Goal: Information Seeking & Learning: Learn about a topic

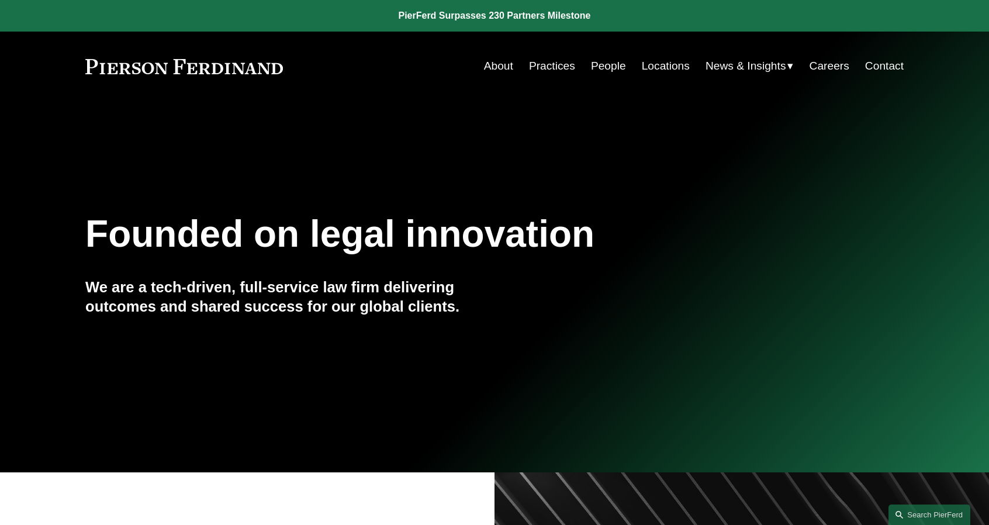
click at [619, 68] on link "People" at bounding box center [608, 66] width 35 height 22
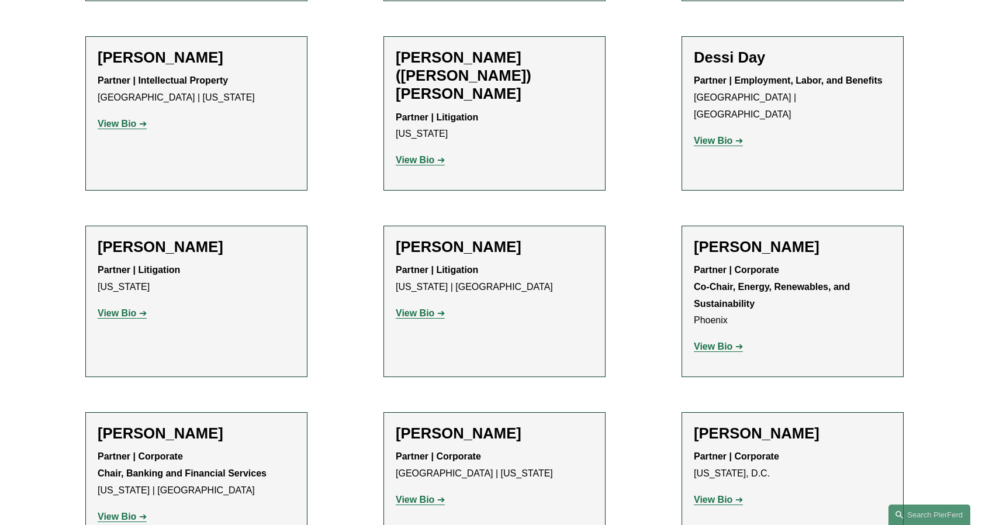
scroll to position [3739, 0]
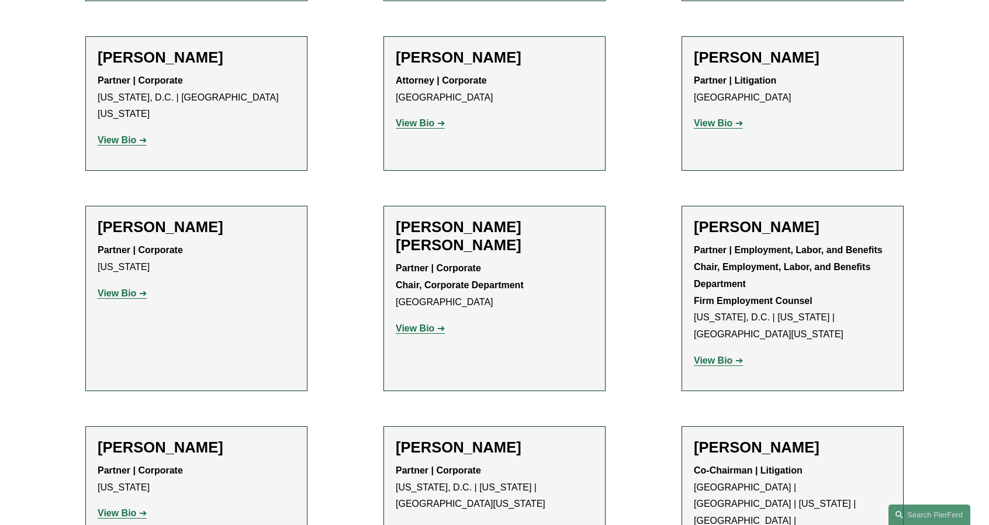
scroll to position [6409, 0]
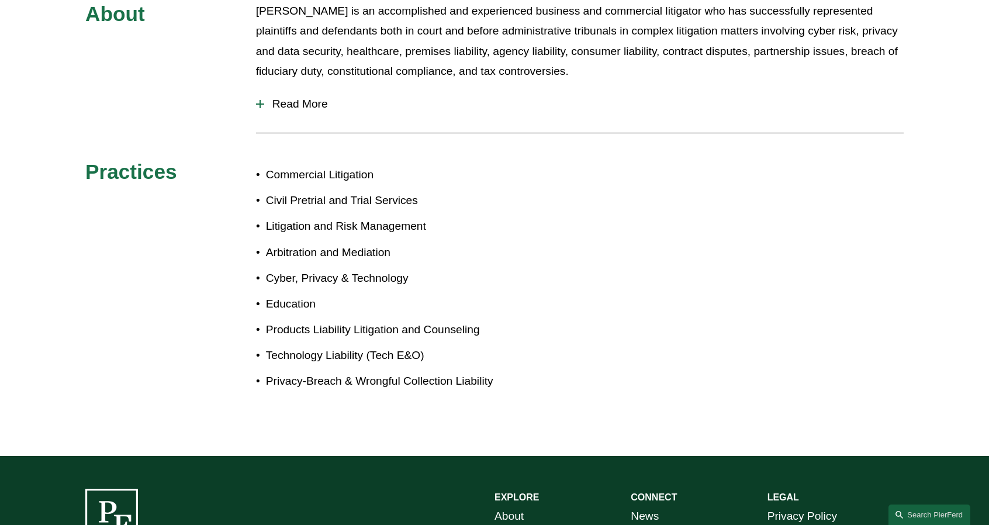
scroll to position [292, 0]
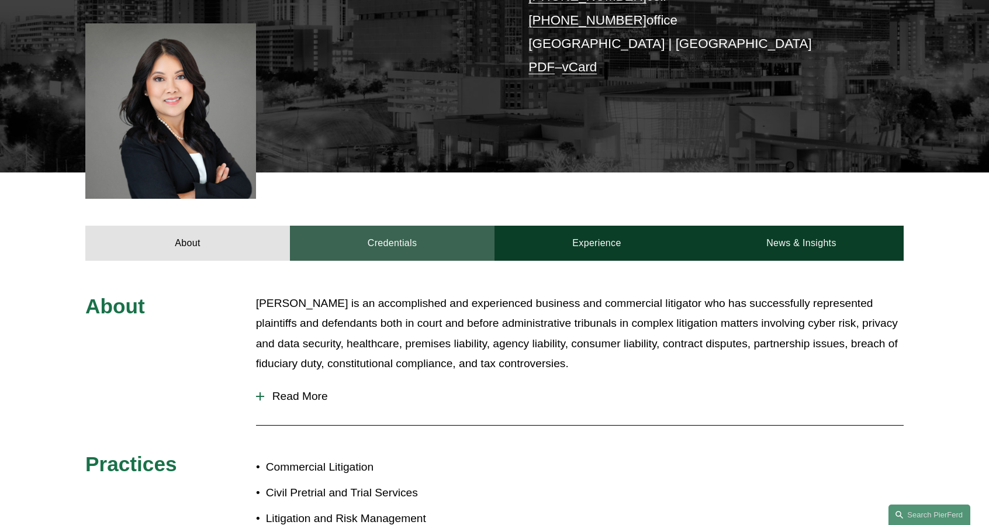
click at [384, 239] on link "Credentials" at bounding box center [392, 243] width 204 height 35
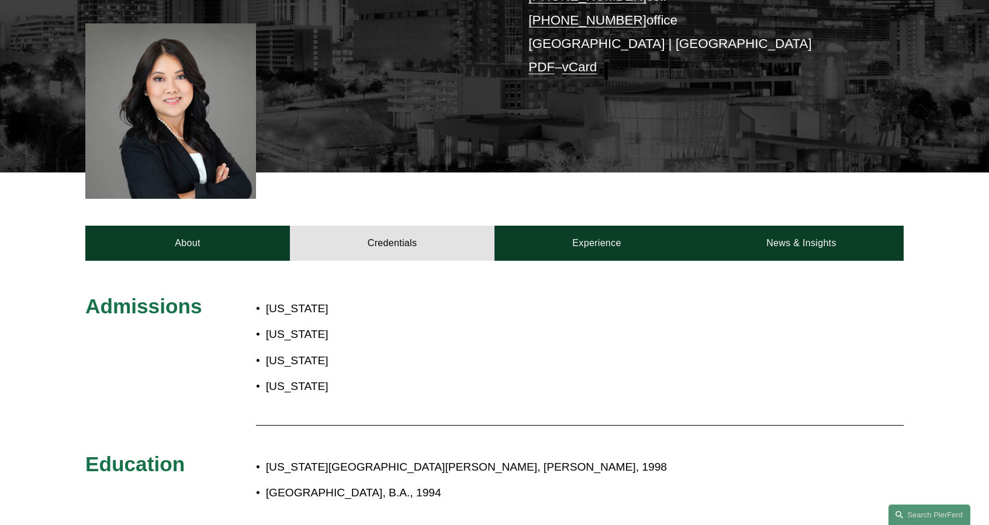
click at [635, 218] on div "About Credentials Experience News & Insights" at bounding box center [494, 216] width 989 height 88
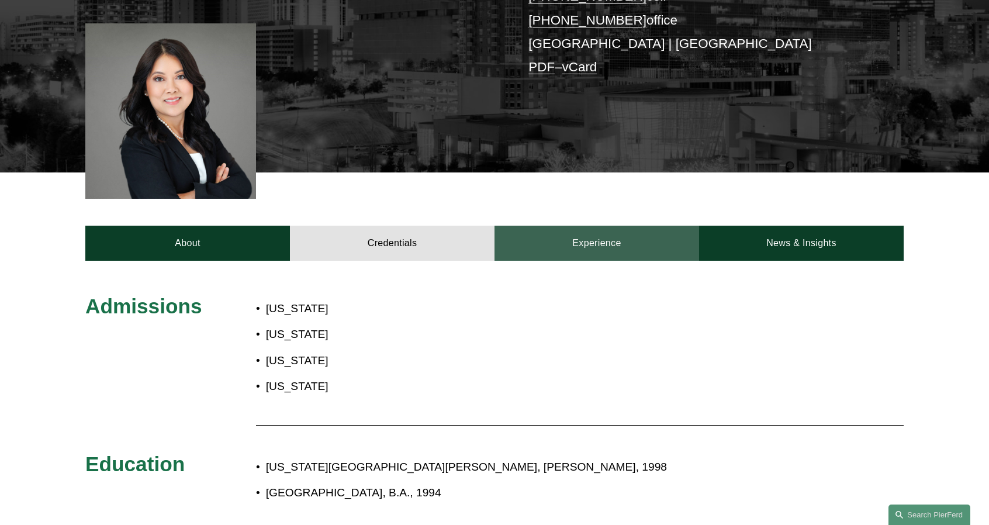
click at [637, 226] on link "Experience" at bounding box center [596, 243] width 204 height 35
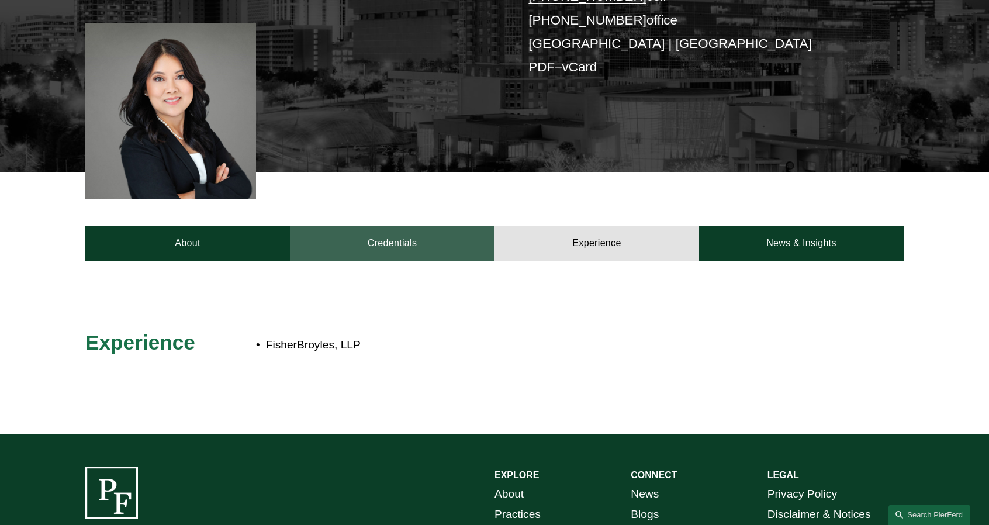
click at [339, 245] on link "Credentials" at bounding box center [392, 243] width 204 height 35
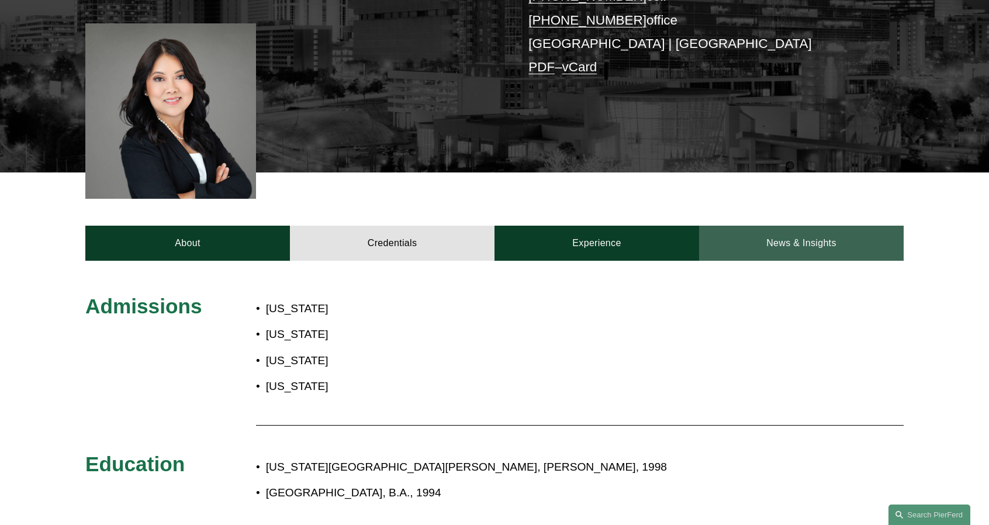
click at [782, 241] on link "News & Insights" at bounding box center [801, 243] width 204 height 35
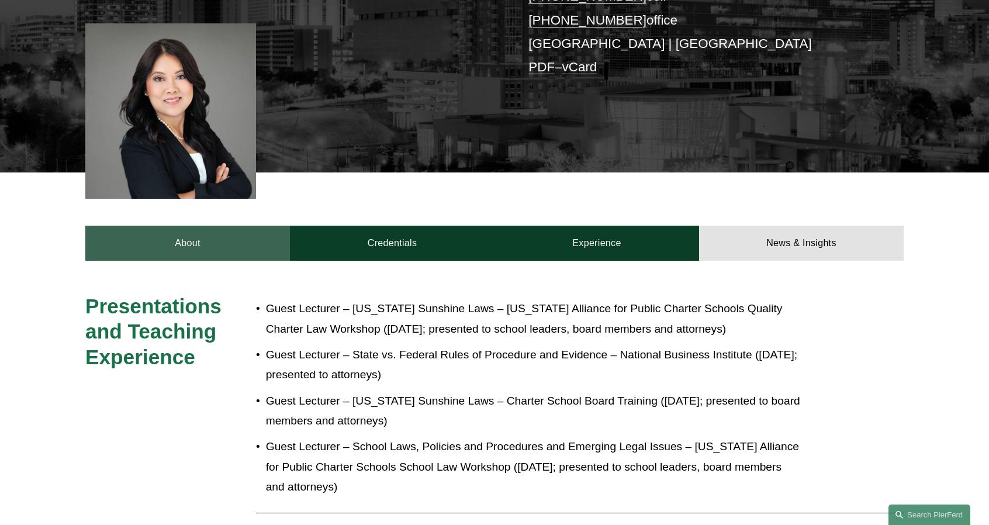
click at [241, 249] on link "About" at bounding box center [187, 243] width 204 height 35
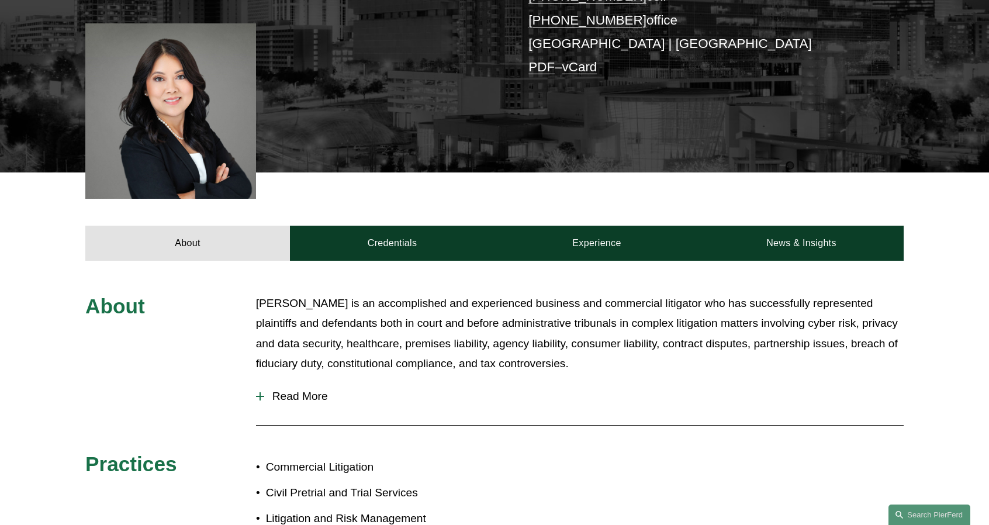
click at [260, 395] on div at bounding box center [259, 396] width 1 height 8
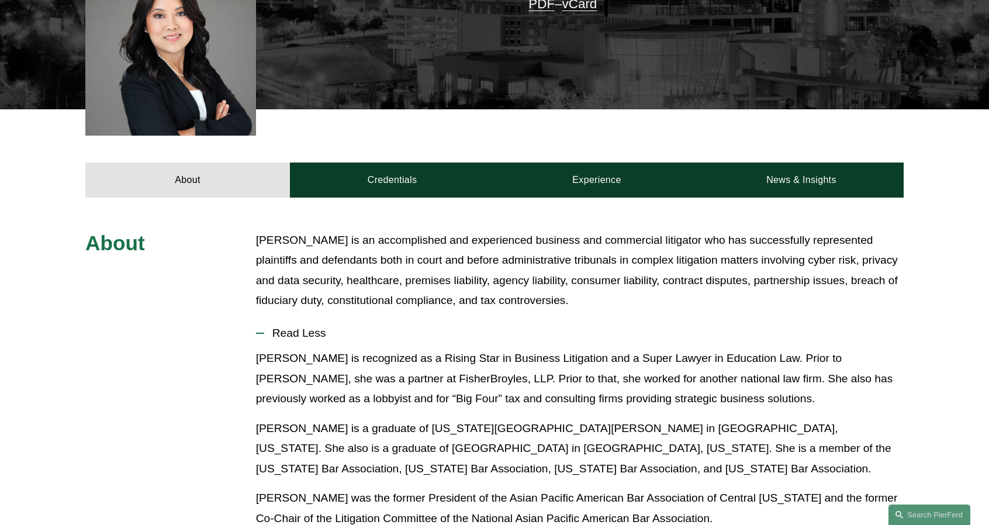
scroll to position [351, 0]
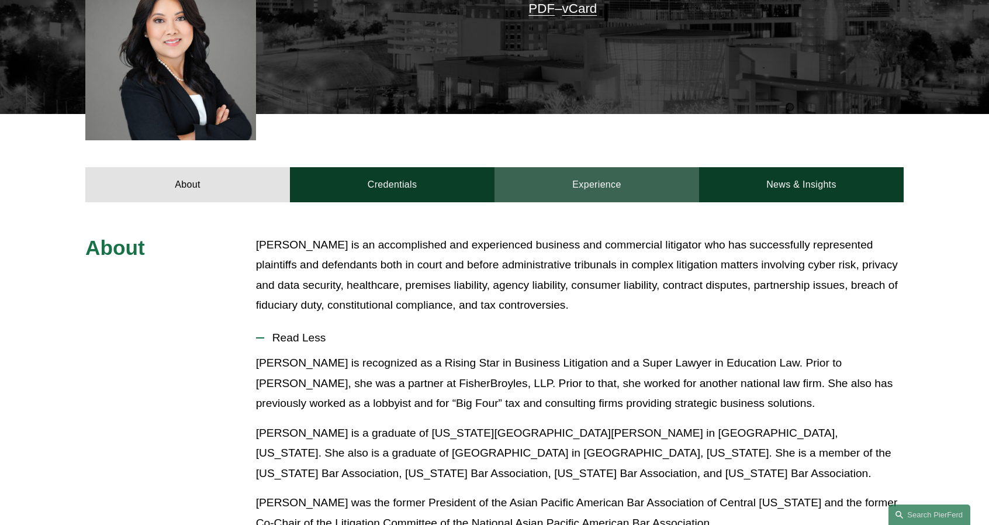
click at [566, 179] on link "Experience" at bounding box center [596, 184] width 204 height 35
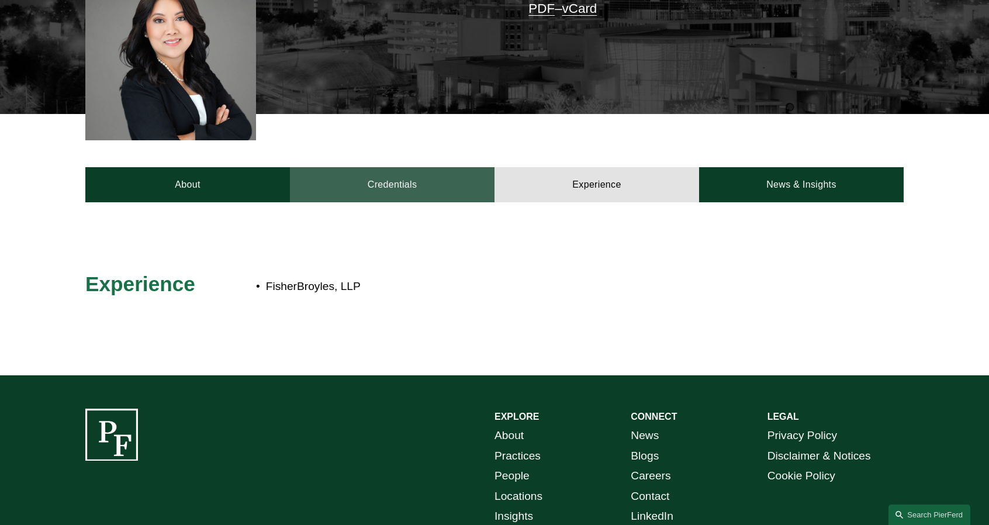
click at [451, 176] on link "Credentials" at bounding box center [392, 184] width 204 height 35
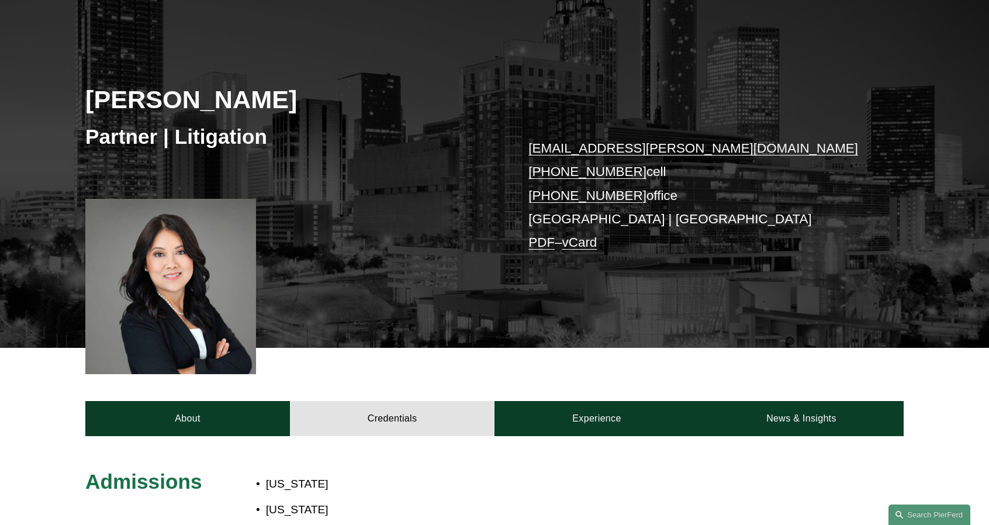
scroll to position [0, 0]
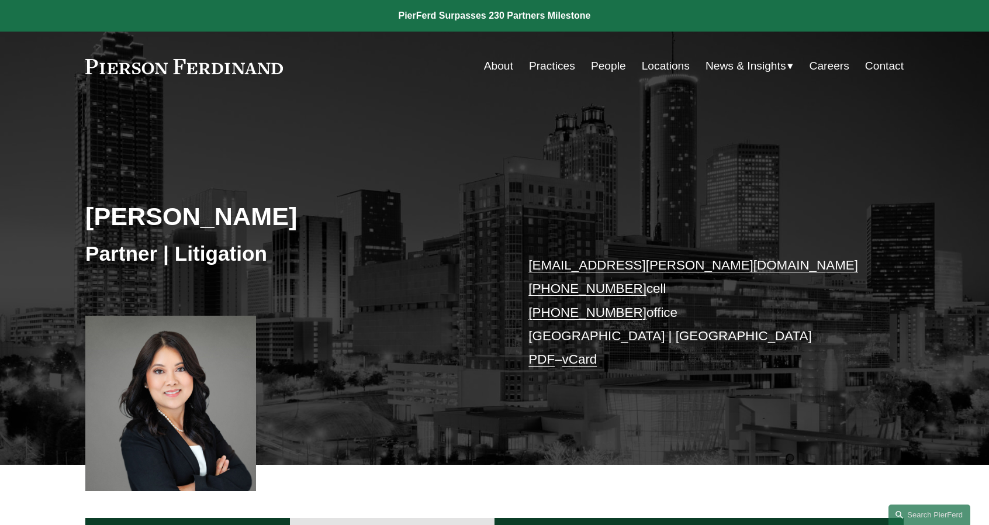
click at [498, 67] on link "About" at bounding box center [498, 66] width 29 height 22
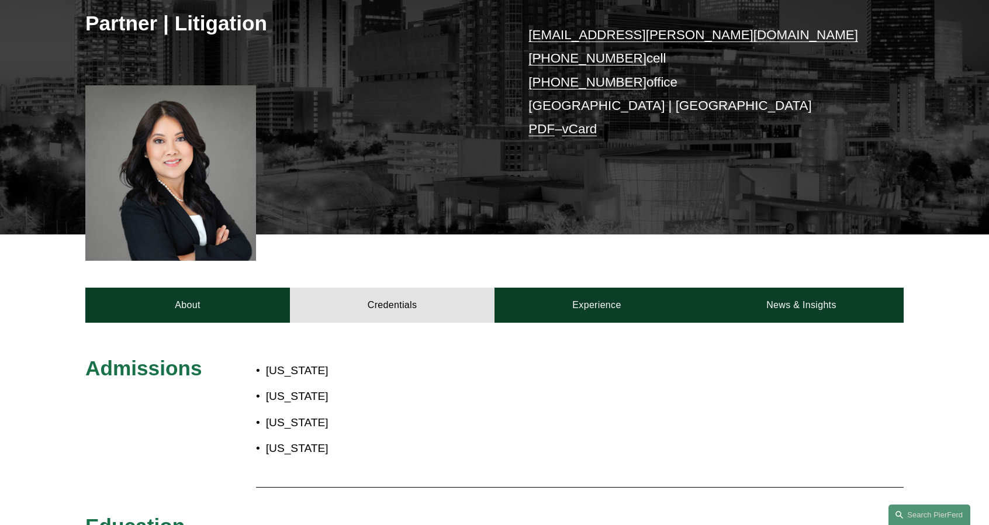
scroll to position [234, 0]
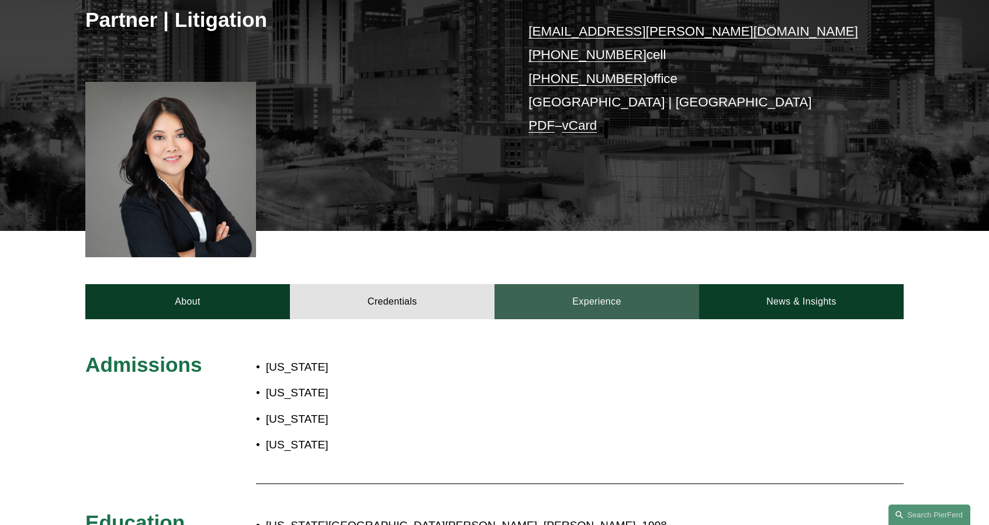
click at [611, 303] on link "Experience" at bounding box center [596, 301] width 204 height 35
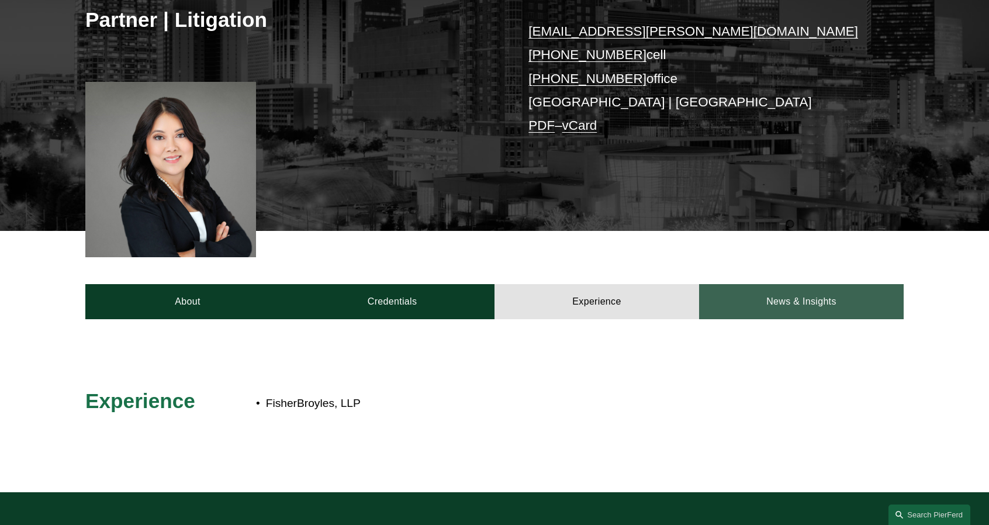
click at [819, 299] on link "News & Insights" at bounding box center [801, 301] width 204 height 35
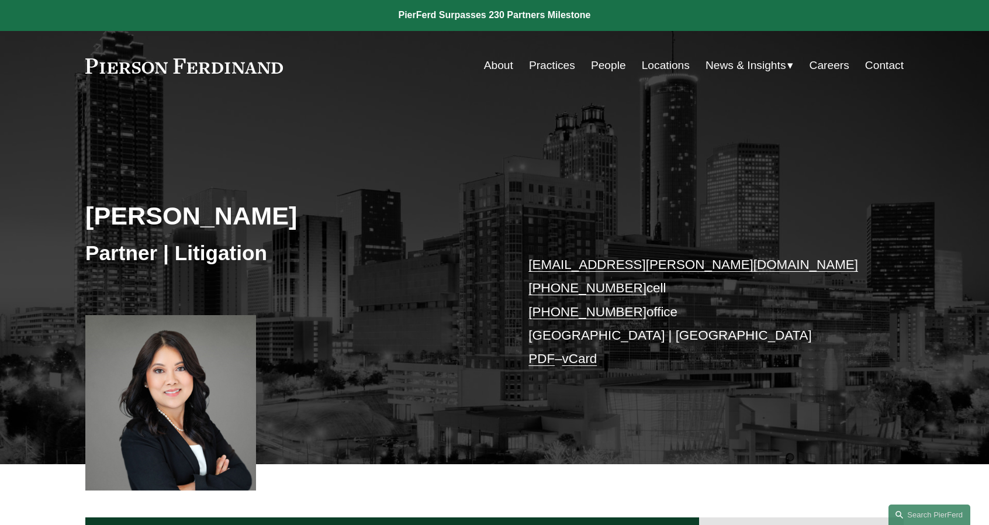
scroll to position [0, 0]
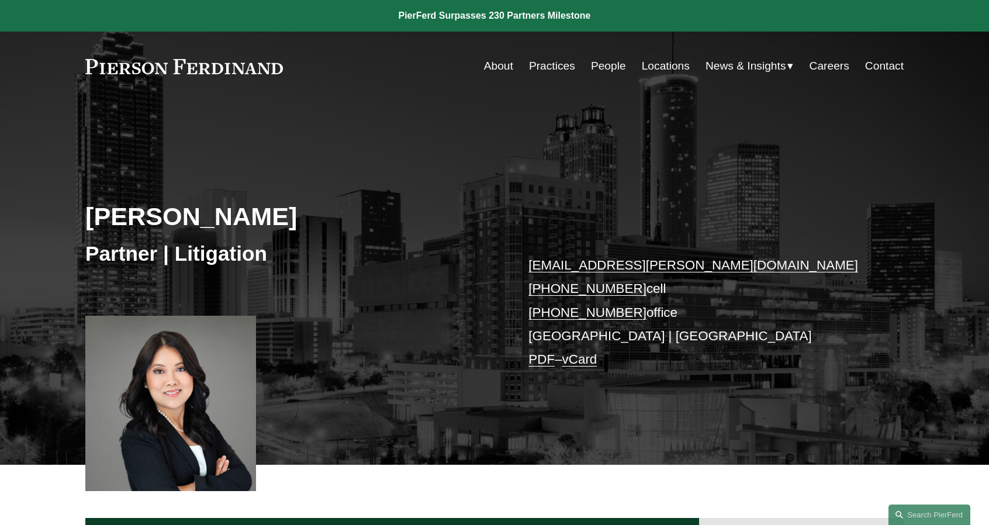
click at [611, 70] on link "People" at bounding box center [608, 66] width 35 height 22
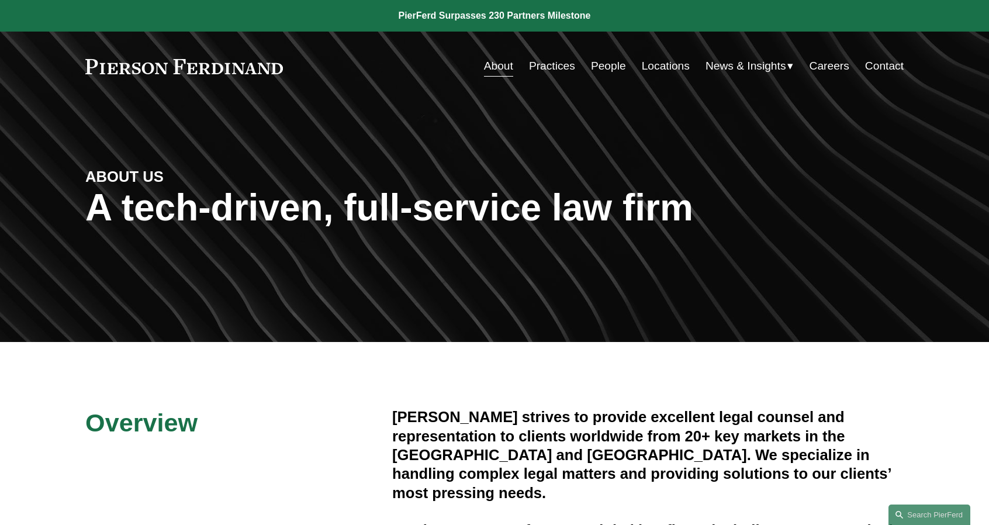
click at [553, 65] on link "Practices" at bounding box center [552, 66] width 46 height 22
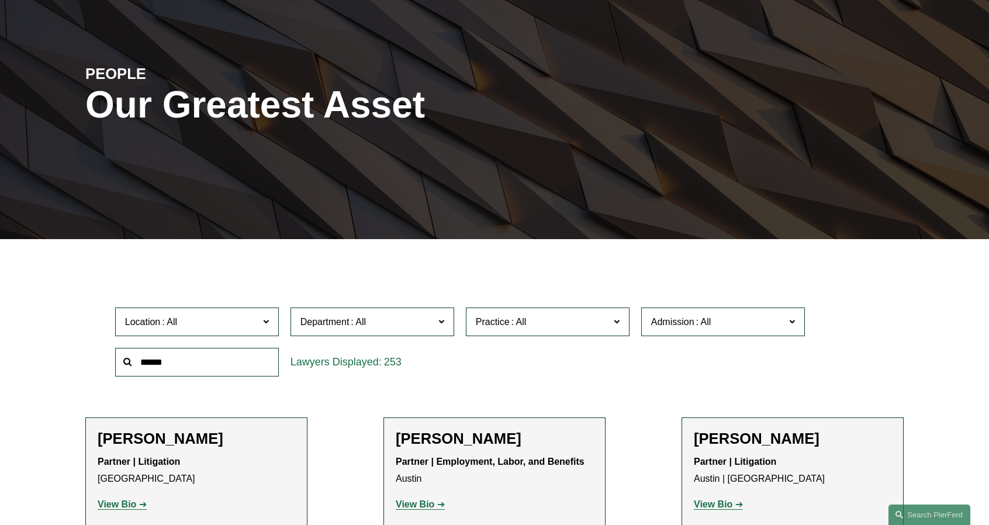
scroll to position [58, 0]
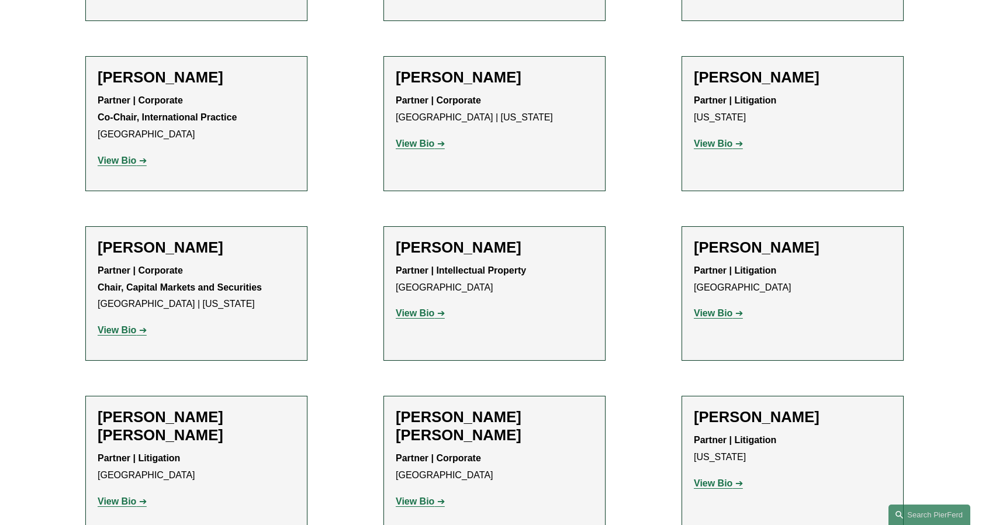
scroll to position [8402, 0]
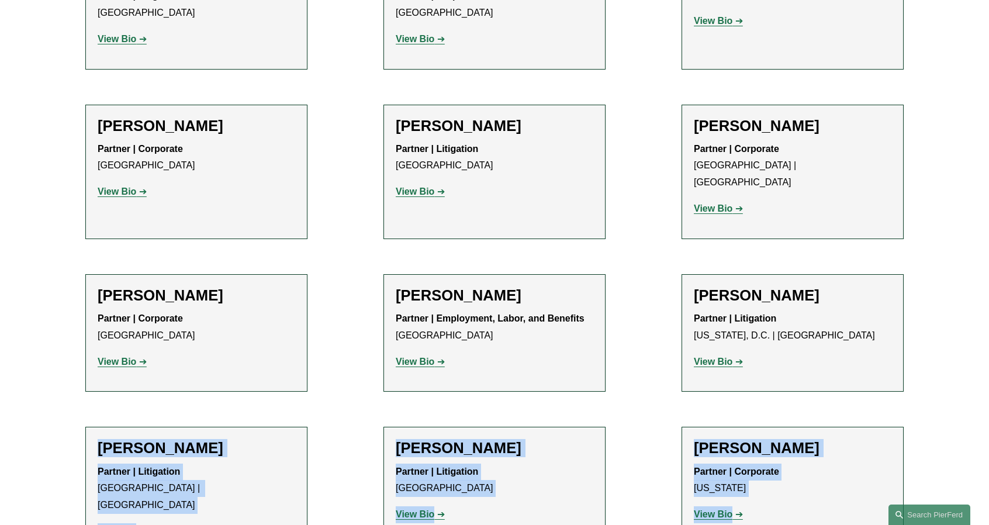
drag, startPoint x: 193, startPoint y: 448, endPoint x: 85, endPoint y: 27, distance: 434.2
drag, startPoint x: 824, startPoint y: 448, endPoint x: 85, endPoint y: 11, distance: 858.6
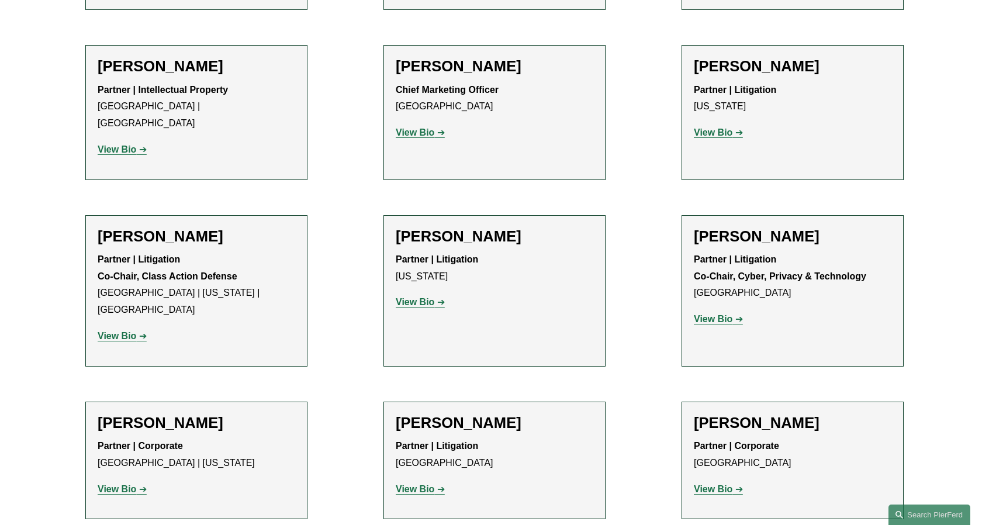
scroll to position [9805, 0]
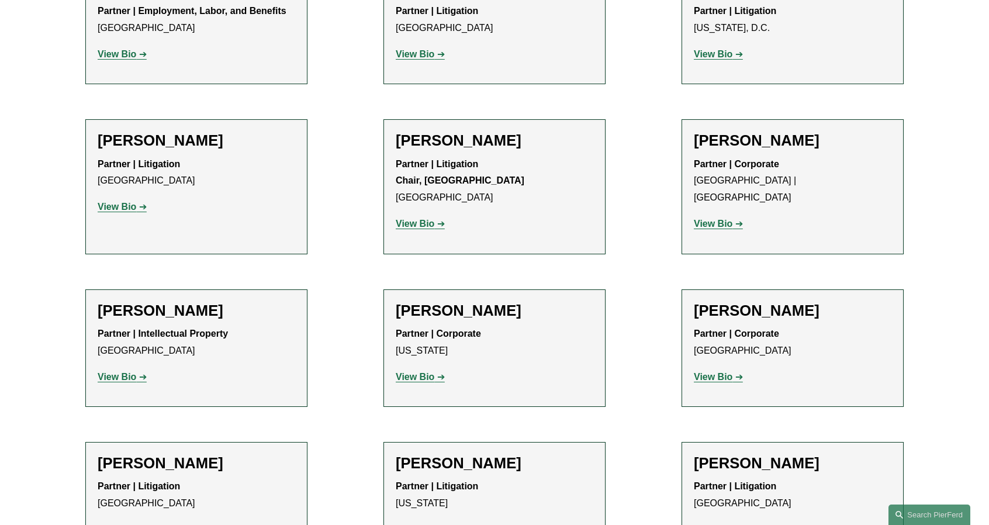
scroll to position [3514, 0]
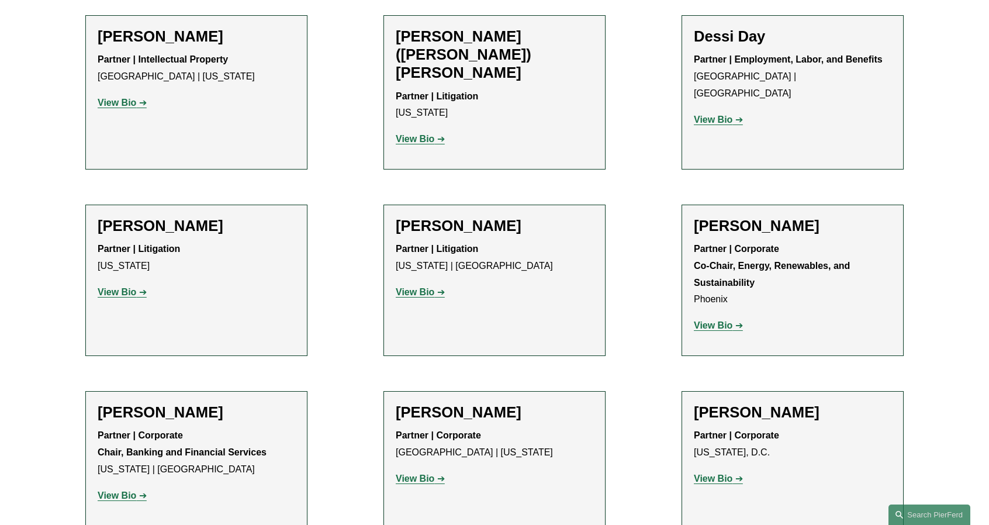
click at [474, 403] on div "Troy Doll Partner | Corporate Princeton | New York View Bio Location: Princeton…" at bounding box center [494, 449] width 197 height 93
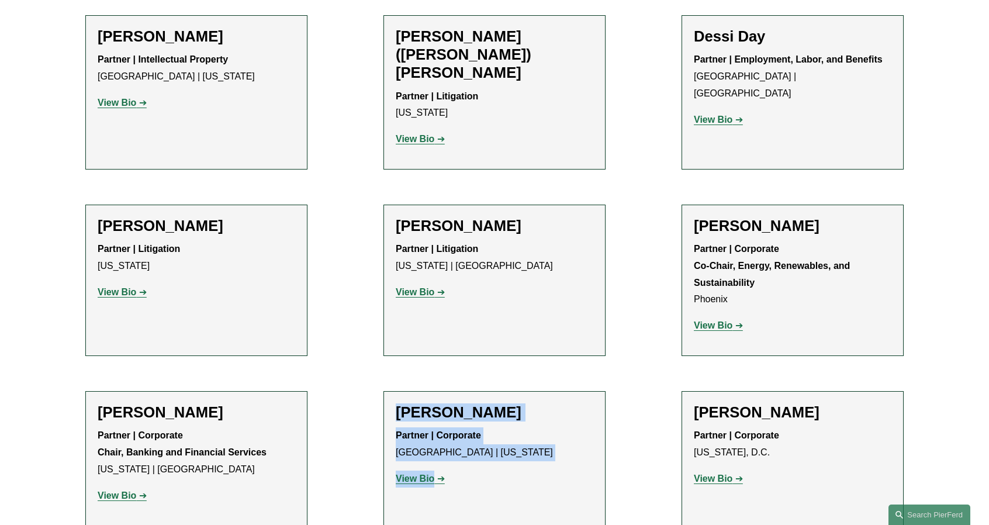
drag, startPoint x: 394, startPoint y: 260, endPoint x: 480, endPoint y: 330, distance: 111.3
click at [480, 391] on li "Troy Doll Partner | Corporate Princeton | New York View Bio Location: Princeton…" at bounding box center [494, 458] width 222 height 134
click at [479, 470] on p "View Bio" at bounding box center [494, 478] width 197 height 17
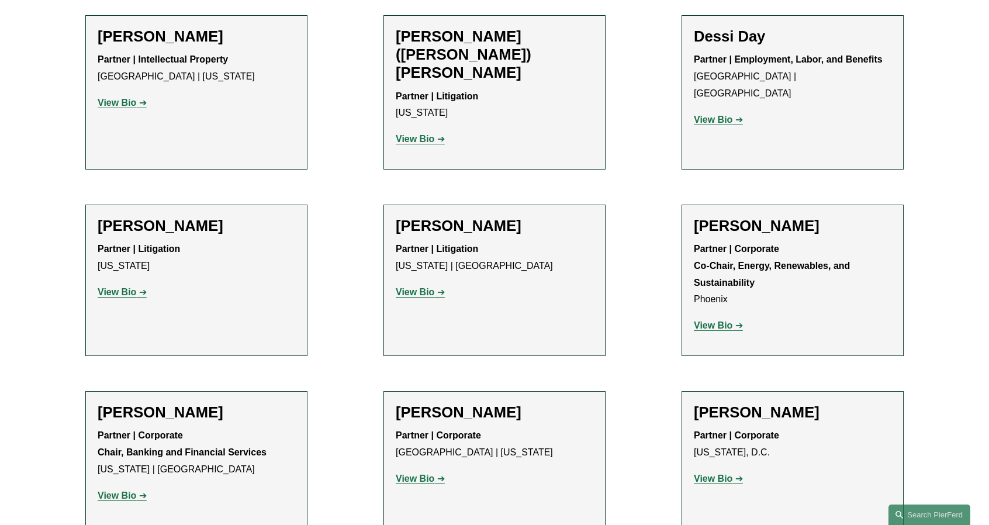
click at [439, 473] on link "View Bio" at bounding box center [420, 478] width 49 height 10
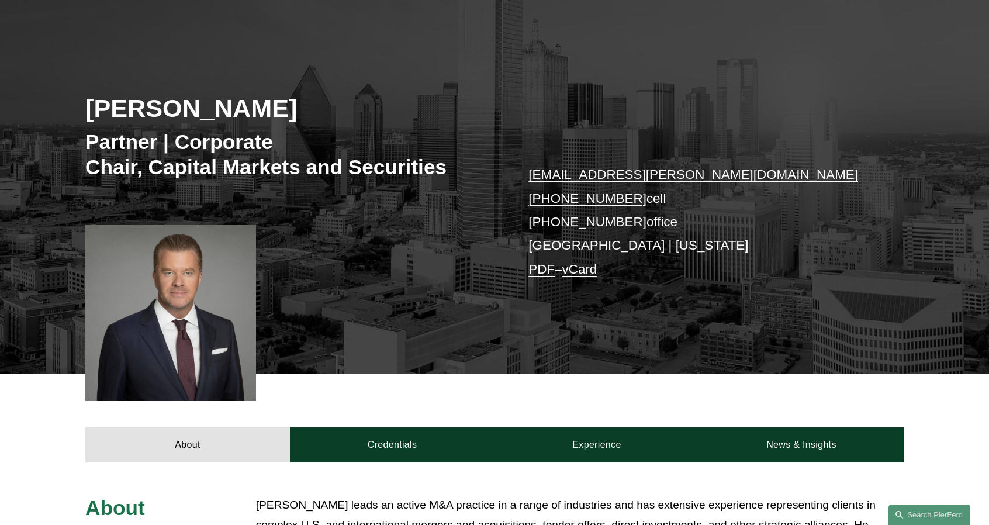
scroll to position [409, 0]
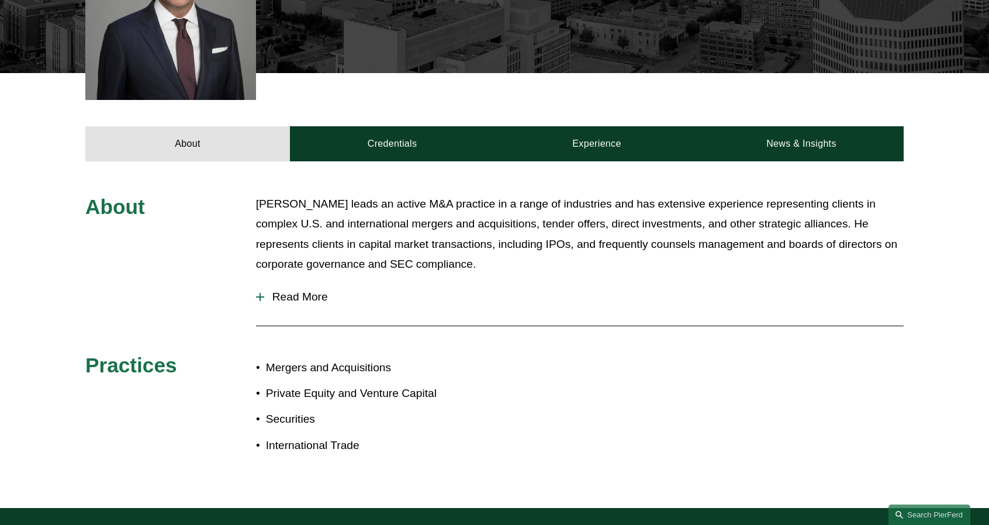
click at [308, 294] on span "Read More" at bounding box center [583, 296] width 639 height 13
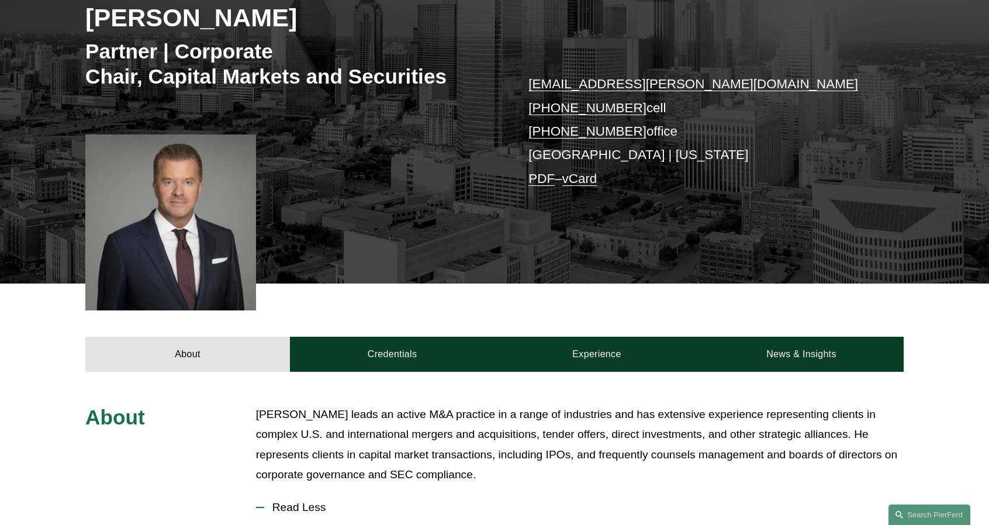
scroll to position [0, 0]
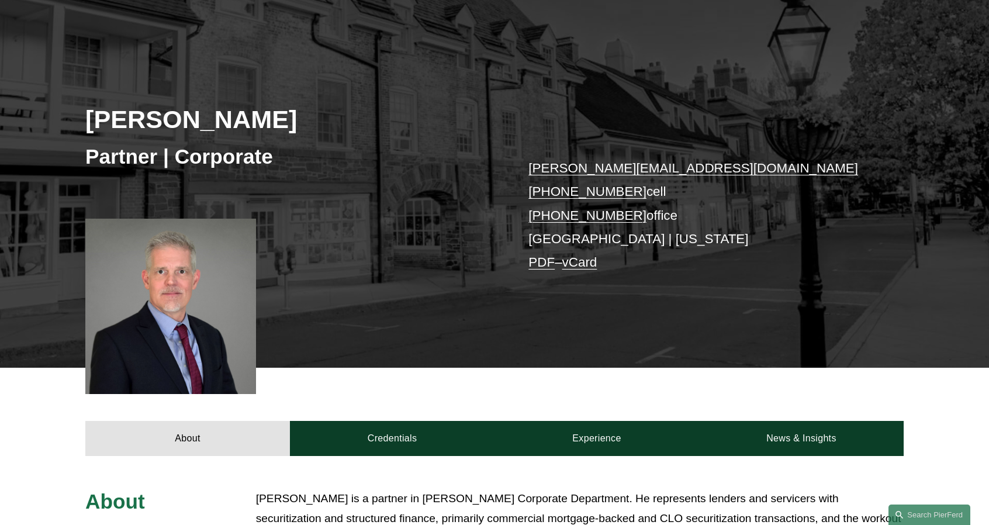
scroll to position [409, 0]
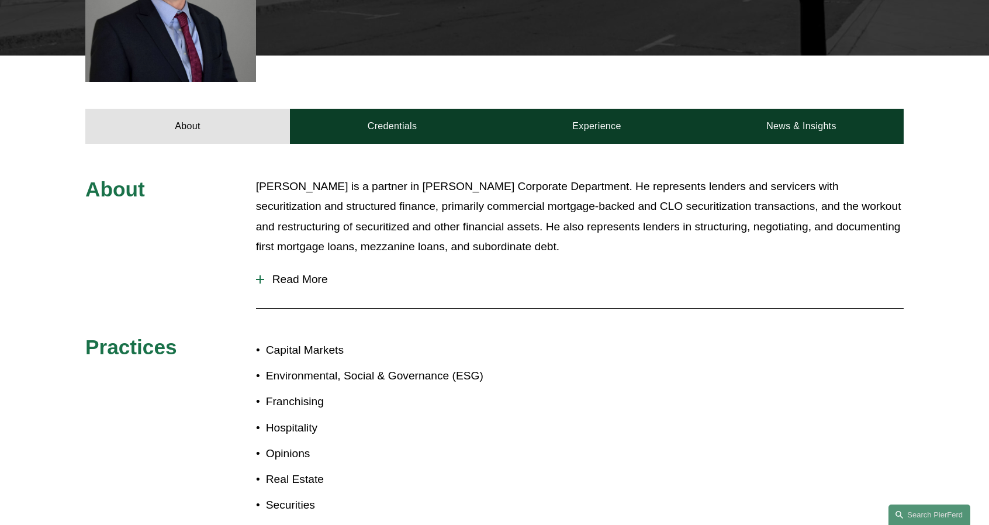
click at [729, 259] on div "Troy Doll is a partner in Pierson Ferdinand’s Corporate Department. He represen…" at bounding box center [579, 220] width 647 height 88
click at [256, 279] on div at bounding box center [260, 279] width 8 height 1
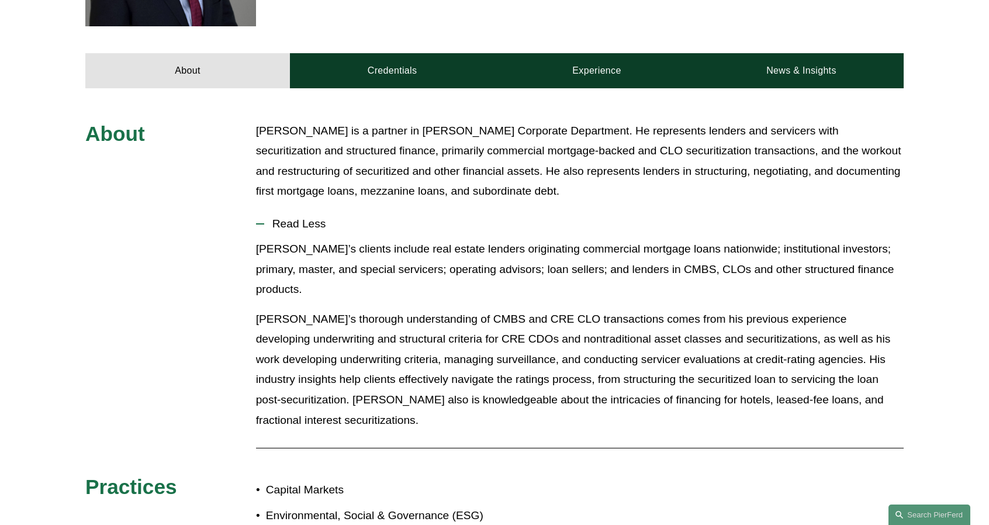
scroll to position [467, 0]
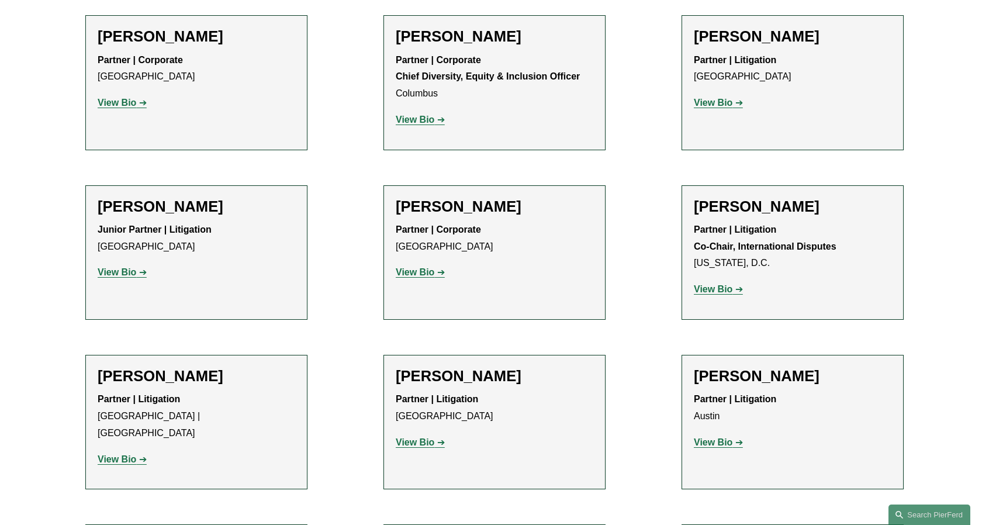
scroll to position [1811, 0]
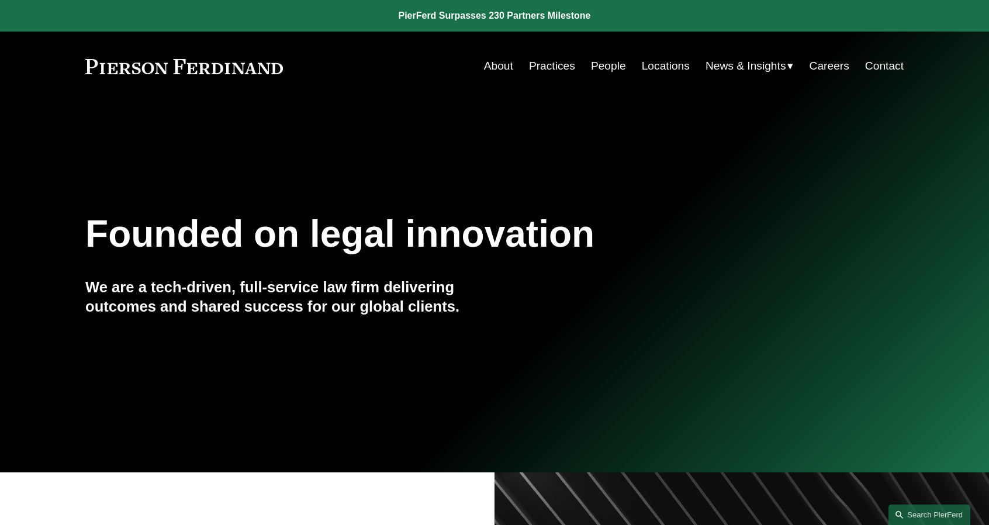
click at [594, 68] on link "People" at bounding box center [608, 66] width 35 height 22
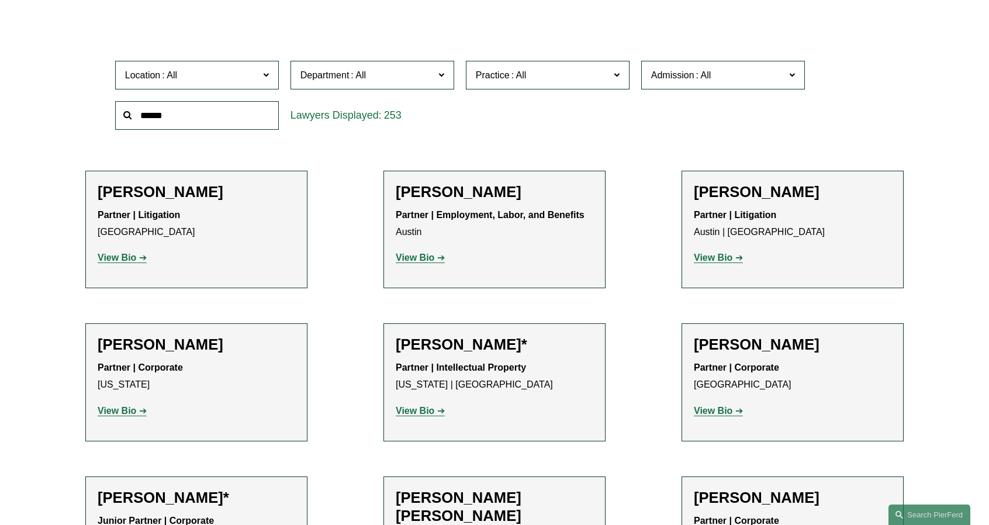
scroll to position [351, 0]
click at [217, 85] on label "Location" at bounding box center [197, 74] width 164 height 29
click at [573, 70] on span "Practice" at bounding box center [543, 74] width 134 height 16
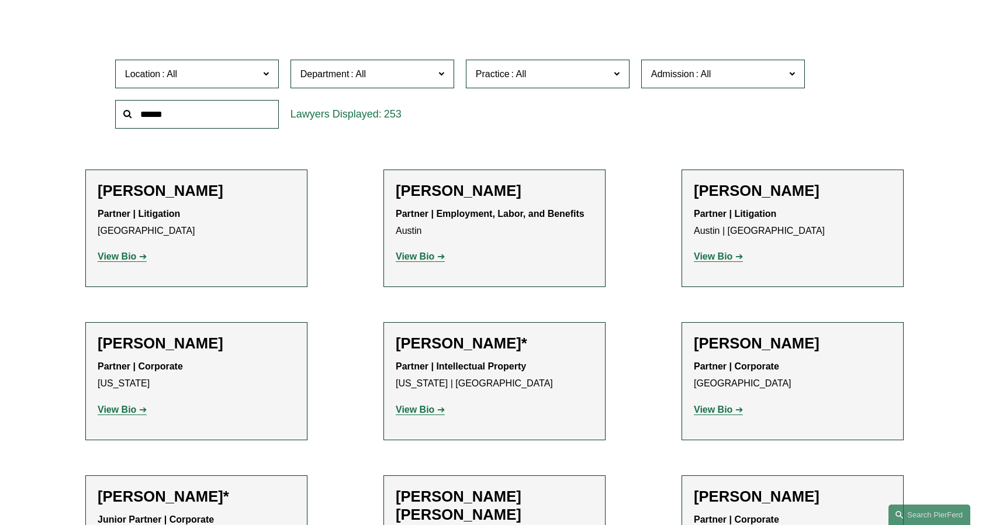
click at [0, 0] on link "Capital Markets" at bounding box center [0, 0] width 0 height 0
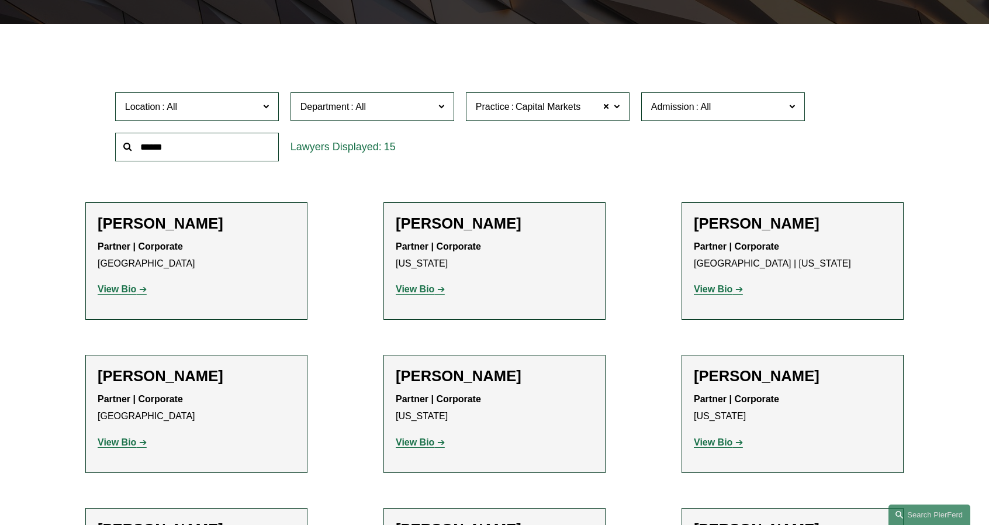
scroll to position [282, 0]
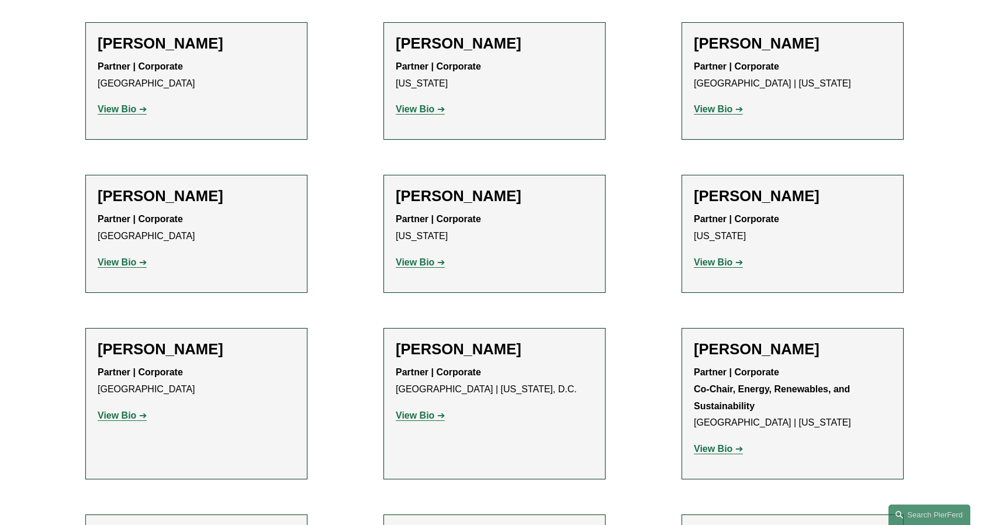
scroll to position [516, 0]
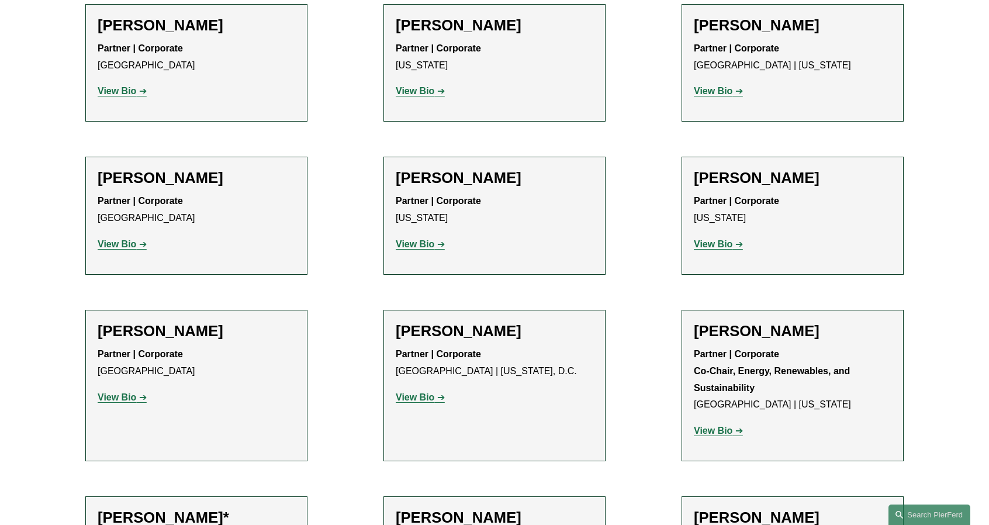
click at [418, 108] on div "[PERSON_NAME] Partner | Corporate [US_STATE] View Bio Location: [US_STATE]; Dep…" at bounding box center [494, 62] width 197 height 93
click at [427, 93] on strong "View Bio" at bounding box center [415, 91] width 39 height 10
click at [424, 391] on p "View Bio" at bounding box center [494, 397] width 197 height 17
click at [420, 405] on p "View Bio" at bounding box center [494, 397] width 197 height 17
click at [430, 392] on strong "View Bio" at bounding box center [415, 397] width 39 height 10
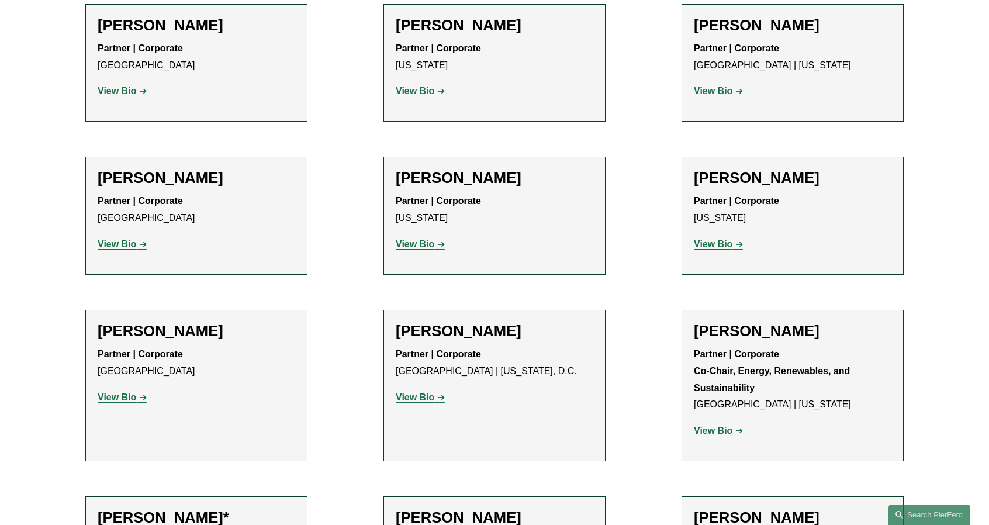
click at [119, 242] on strong "View Bio" at bounding box center [117, 244] width 39 height 10
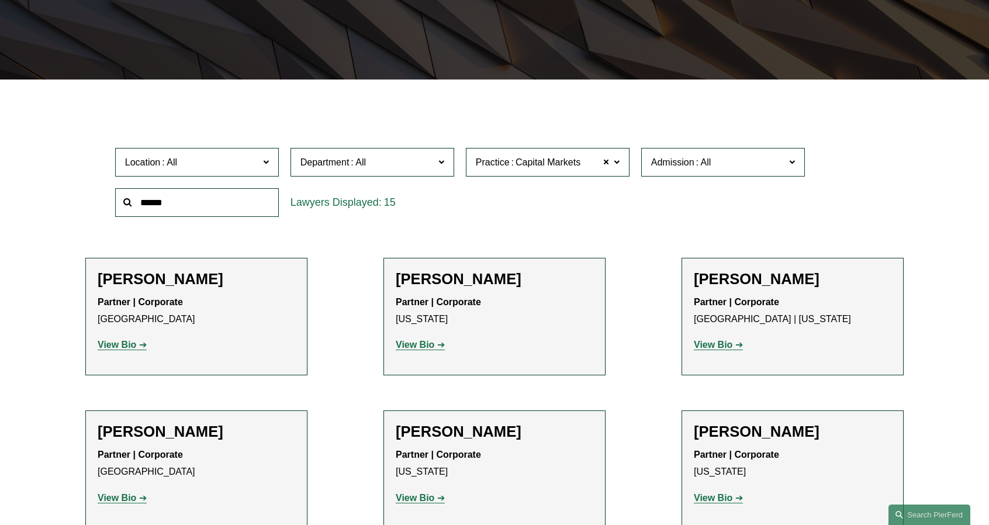
scroll to position [0, 0]
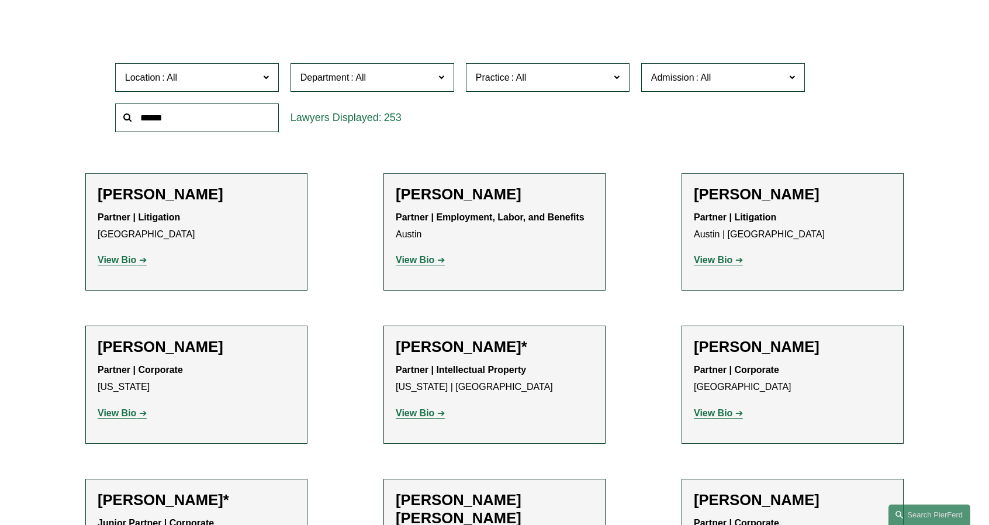
scroll to position [351, 0]
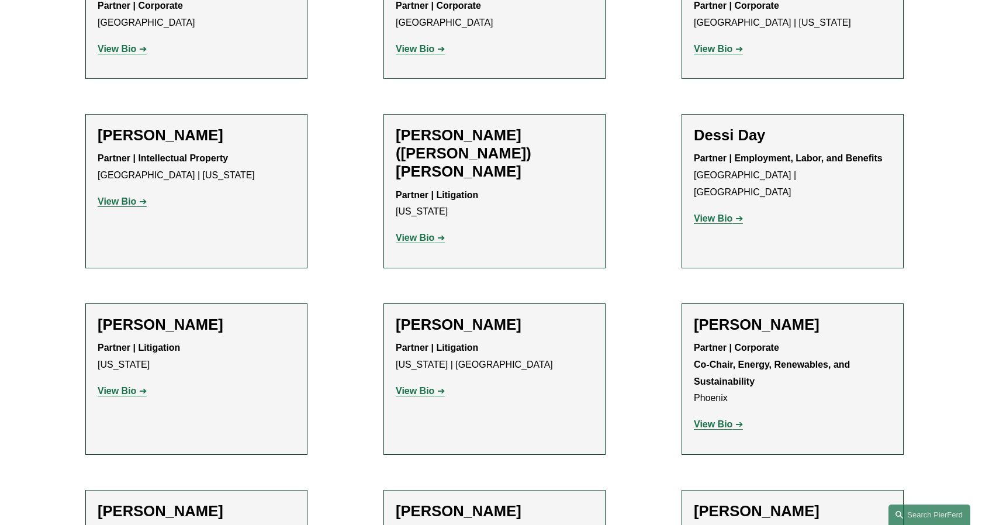
scroll to position [3506, 0]
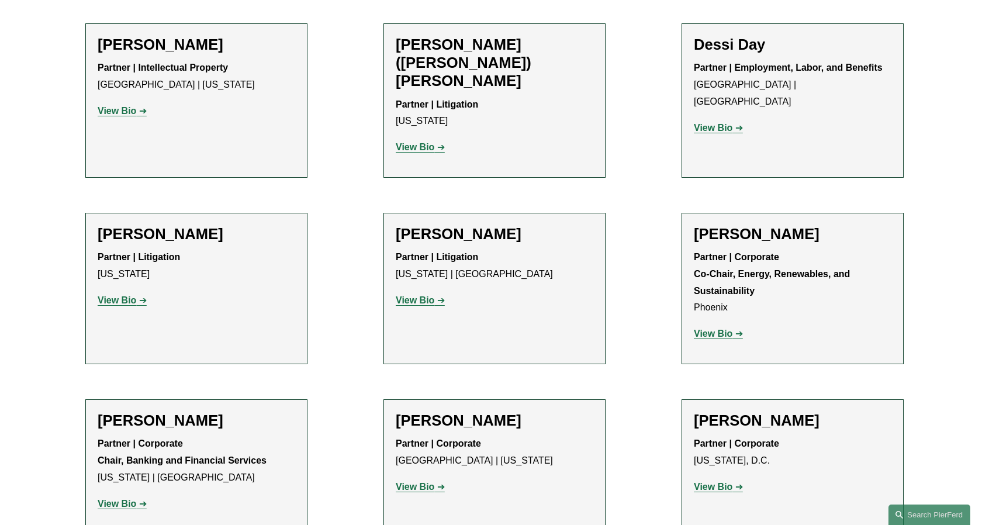
click at [404, 481] on strong "View Bio" at bounding box center [415, 486] width 39 height 10
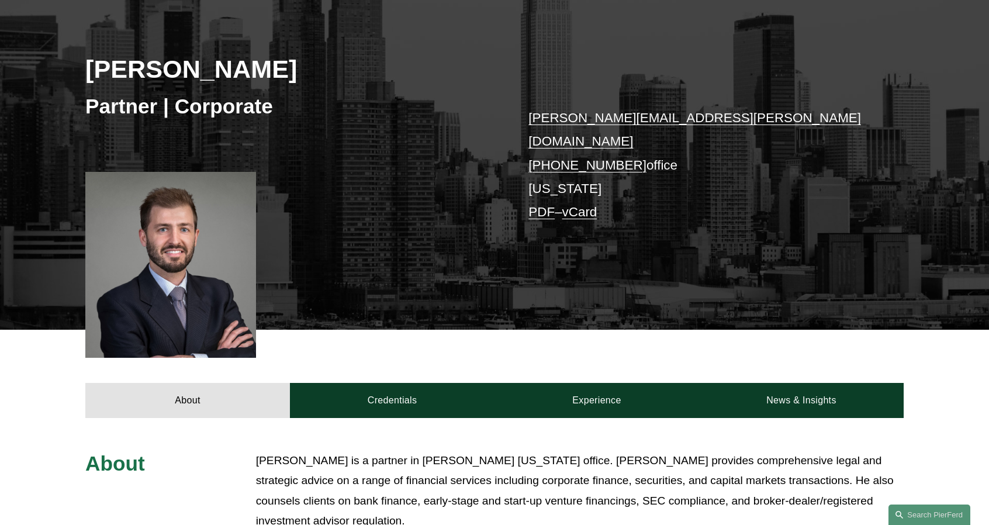
scroll to position [351, 0]
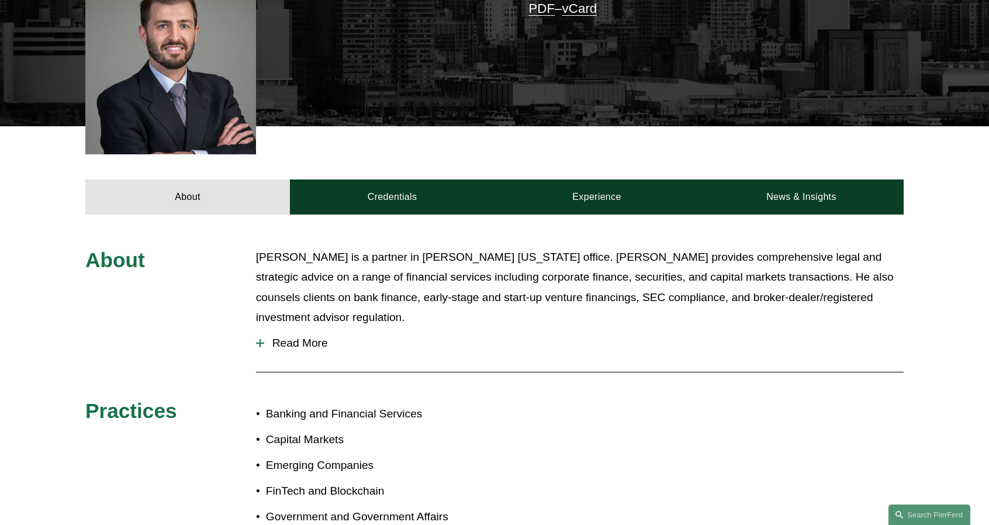
drag, startPoint x: 293, startPoint y: 339, endPoint x: 299, endPoint y: 335, distance: 7.0
click at [294, 338] on button "Read More" at bounding box center [579, 343] width 647 height 30
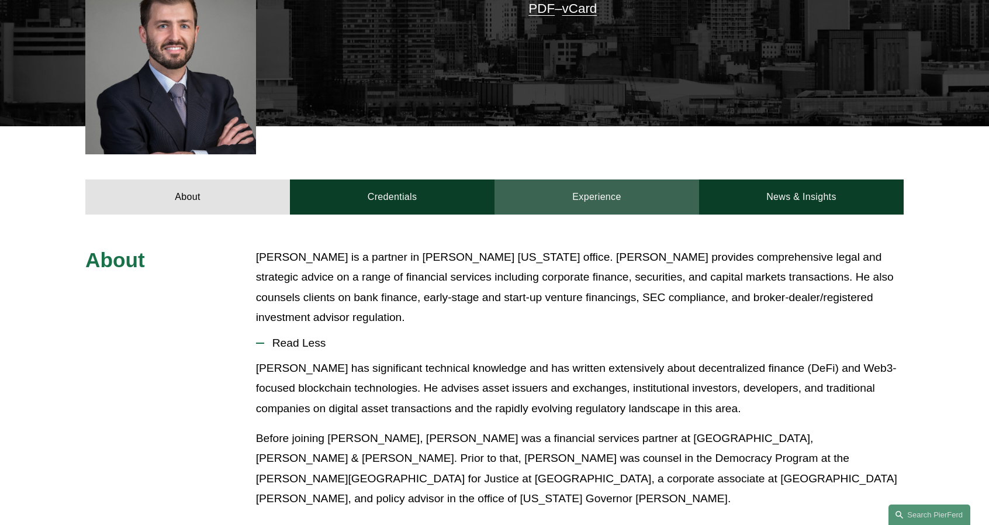
click at [580, 186] on link "Experience" at bounding box center [596, 196] width 204 height 35
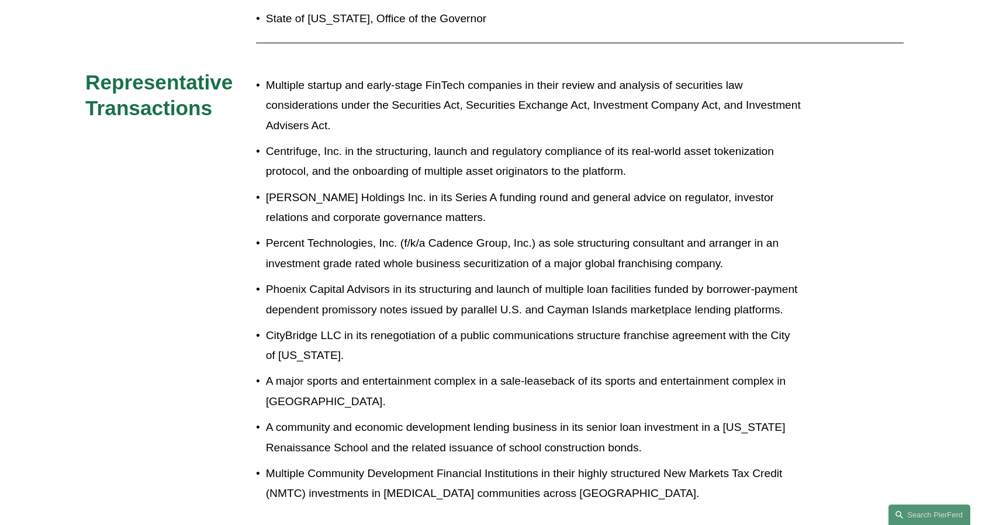
scroll to position [467, 0]
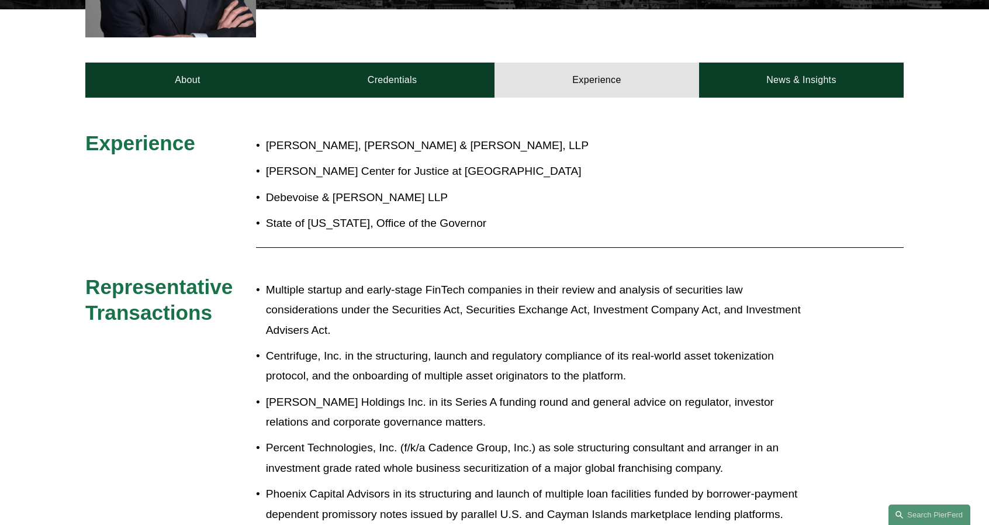
click at [754, 98] on div "Experience [PERSON_NAME], [PERSON_NAME] & [PERSON_NAME], [GEOGRAPHIC_DATA][PERS…" at bounding box center [494, 422] width 989 height 649
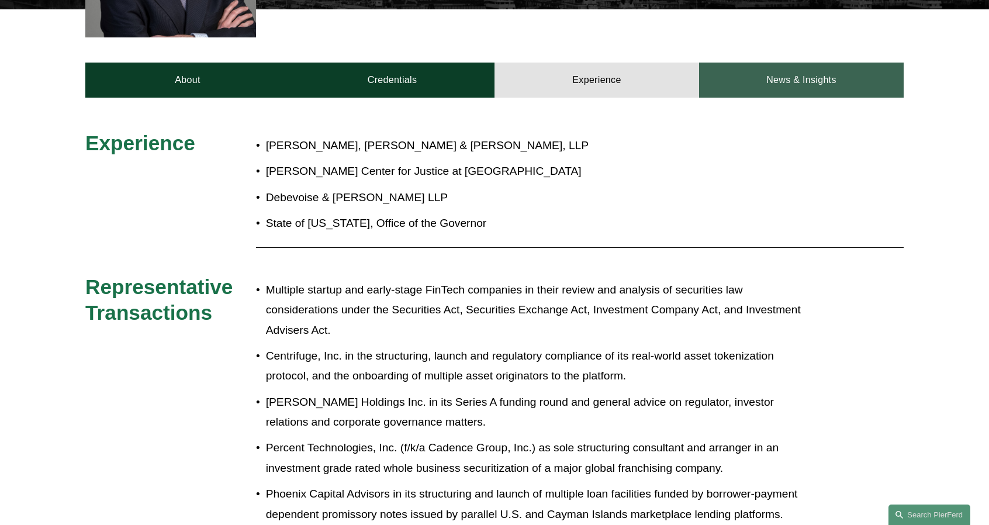
click at [789, 68] on link "News & Insights" at bounding box center [801, 80] width 204 height 35
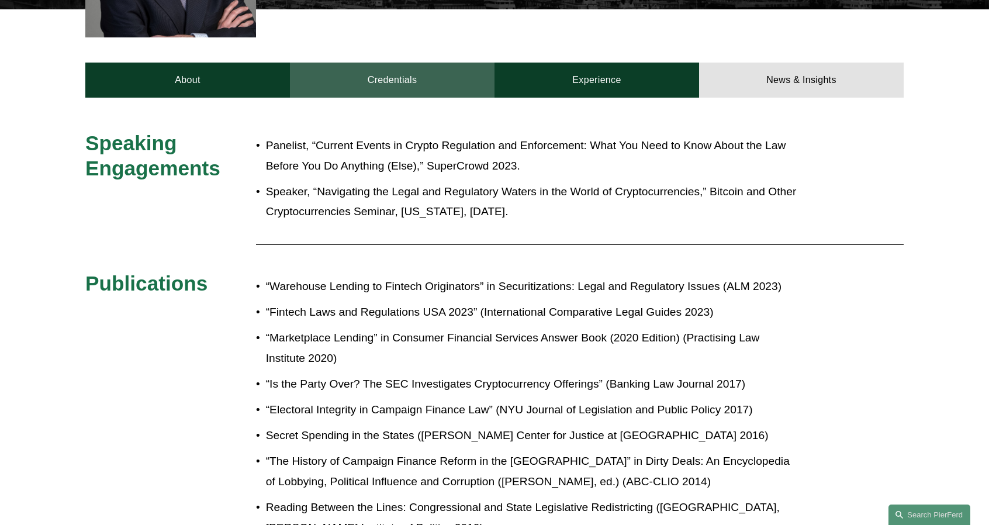
click at [382, 72] on link "Credentials" at bounding box center [392, 80] width 204 height 35
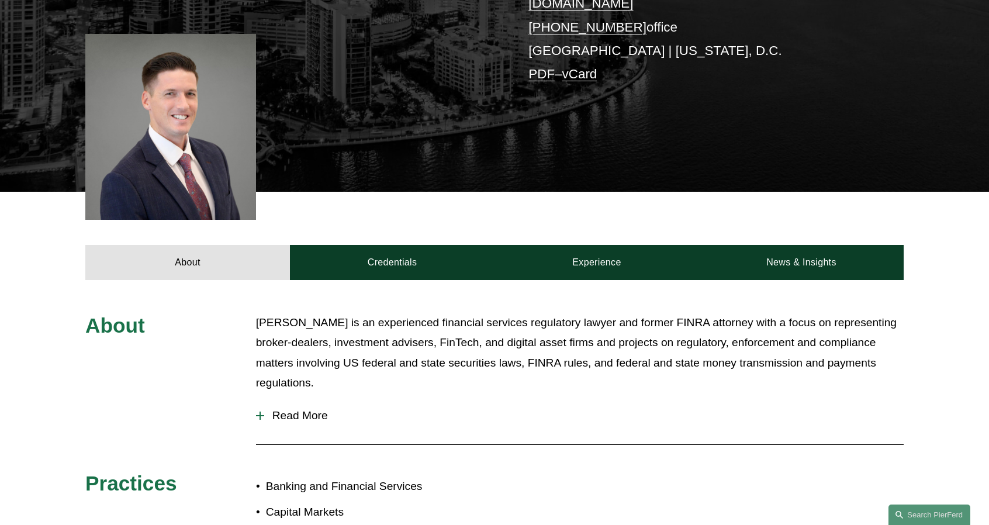
scroll to position [292, 0]
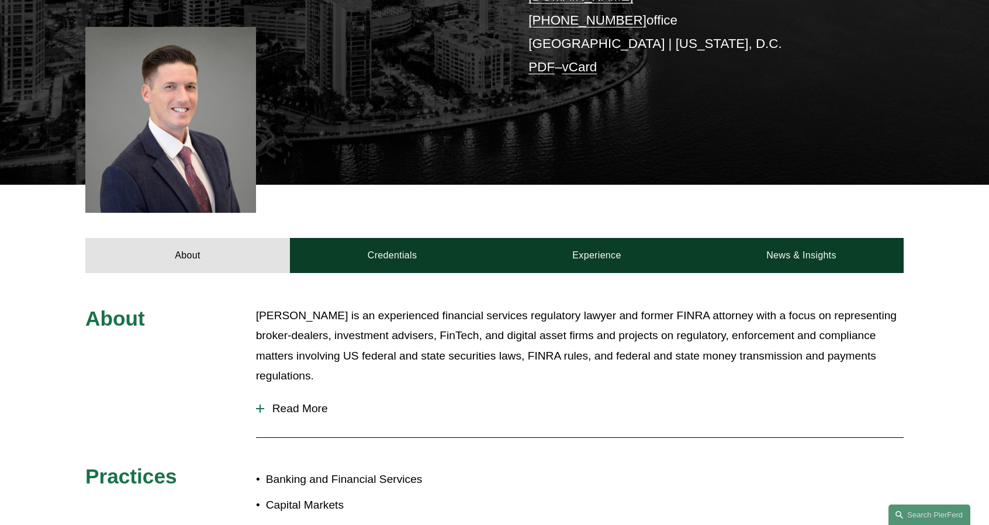
click at [298, 393] on button "Read More" at bounding box center [579, 408] width 647 height 30
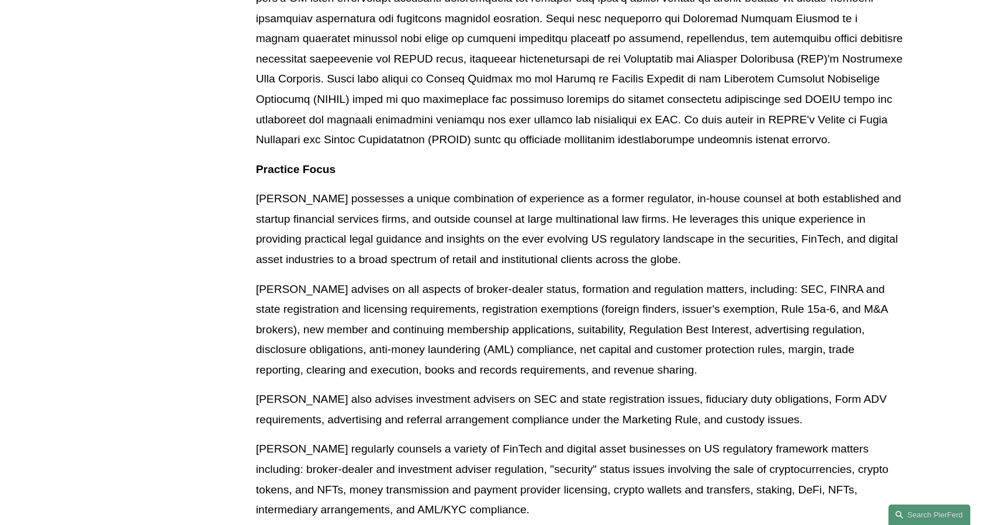
scroll to position [818, 0]
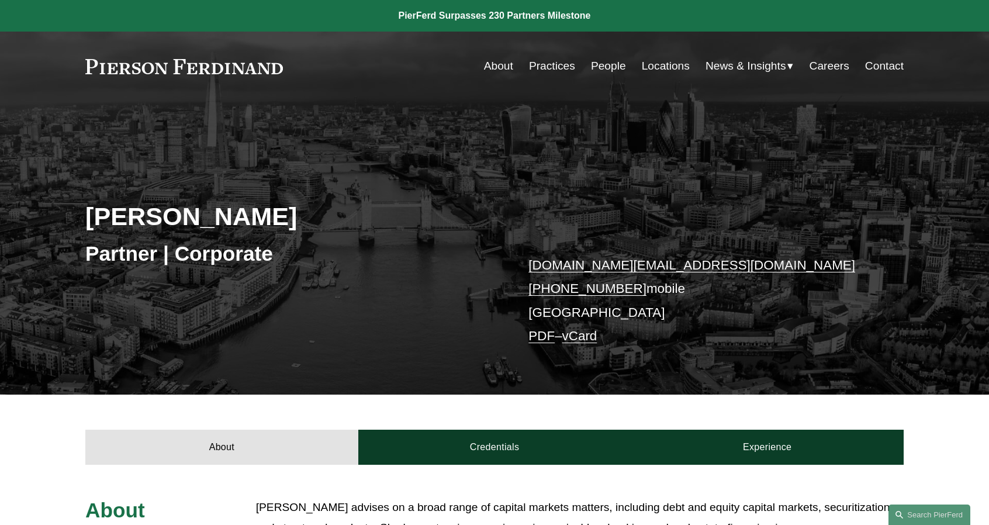
scroll to position [292, 0]
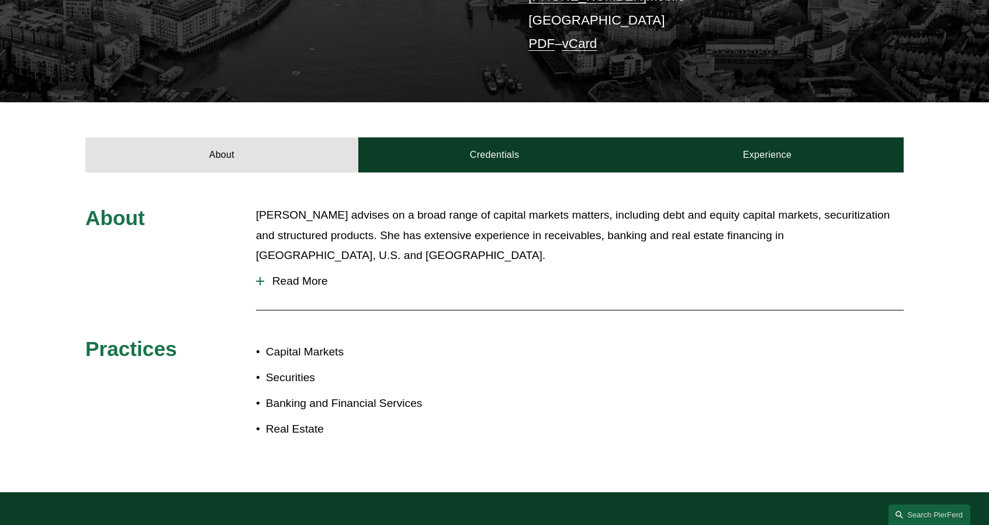
click at [312, 281] on button "Read More" at bounding box center [579, 281] width 647 height 30
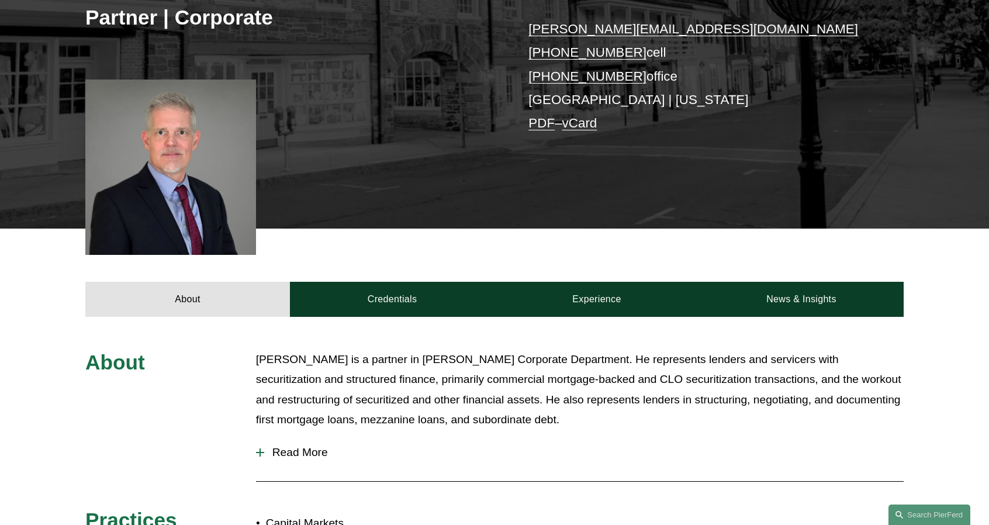
scroll to position [351, 0]
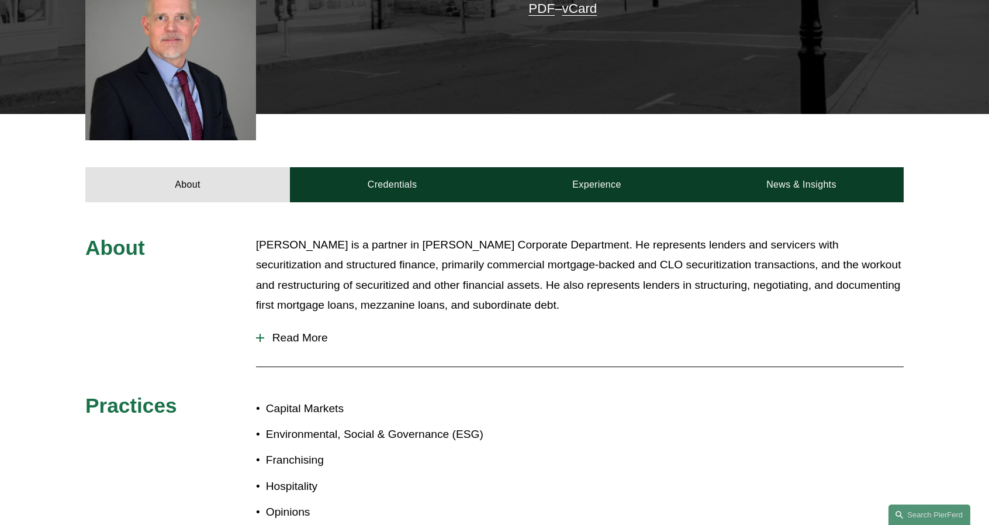
click at [287, 324] on button "Read More" at bounding box center [579, 338] width 647 height 30
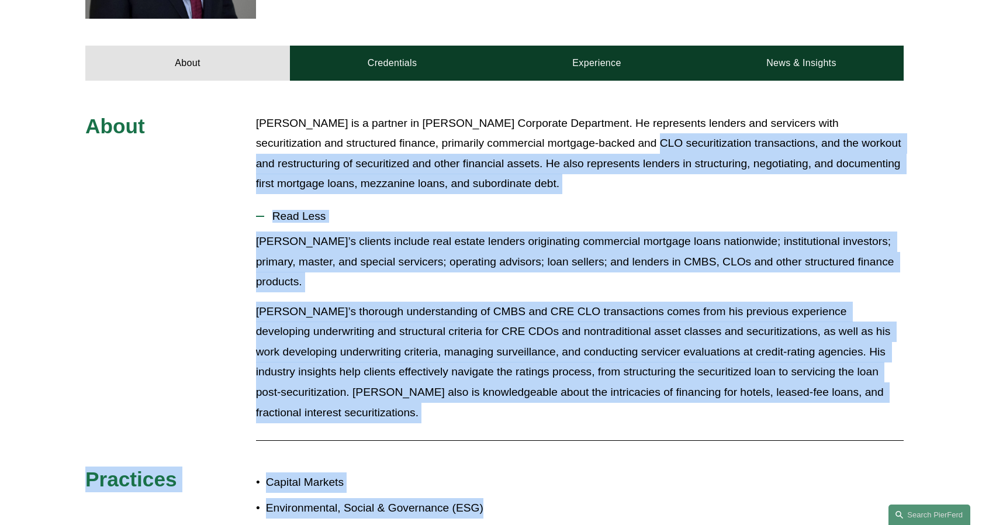
scroll to position [584, 0]
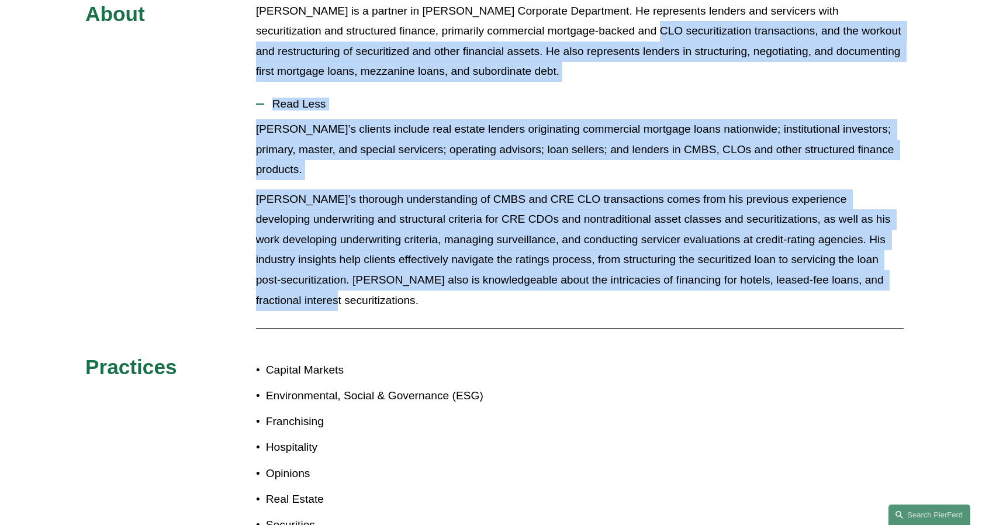
drag, startPoint x: 560, startPoint y: 263, endPoint x: 962, endPoint y: 261, distance: 402.0
click at [962, 261] on div "About Troy Doll is a partner in Pierson Ferdinand’s Corporate Department. He re…" at bounding box center [494, 274] width 989 height 547
click at [590, 92] on button "Read Less" at bounding box center [579, 104] width 647 height 30
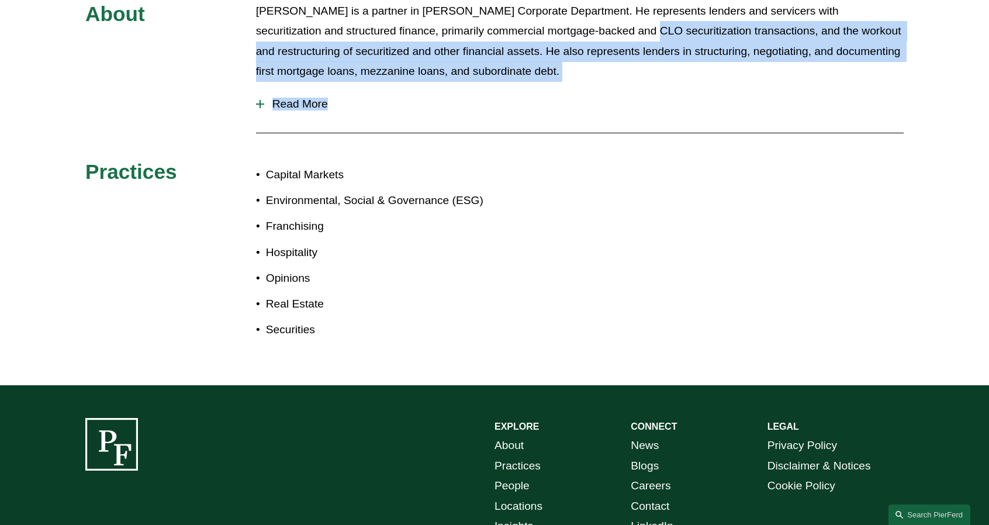
click at [257, 98] on button "Read More" at bounding box center [579, 104] width 647 height 30
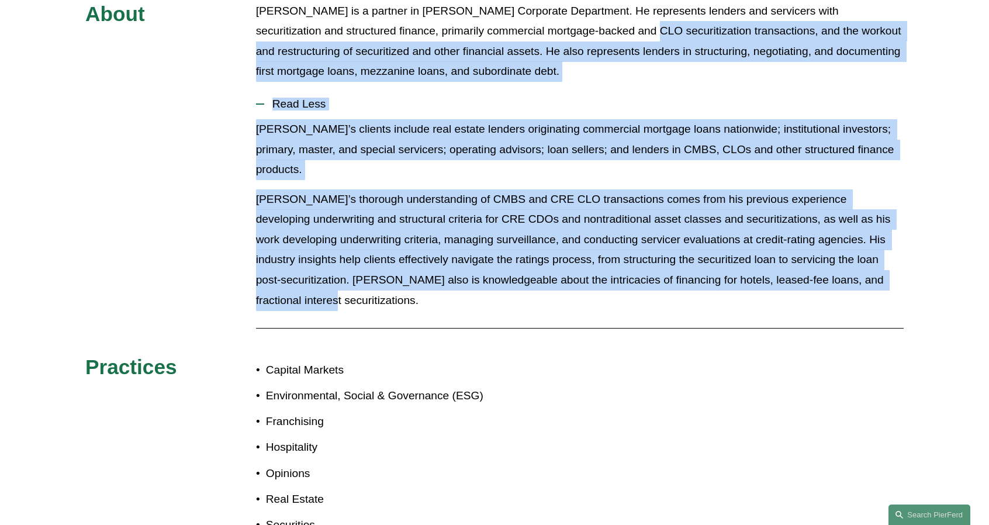
click at [500, 199] on p "Troy’s thorough understanding of CMBS and CRE CLO transactions comes from his p…" at bounding box center [579, 249] width 647 height 121
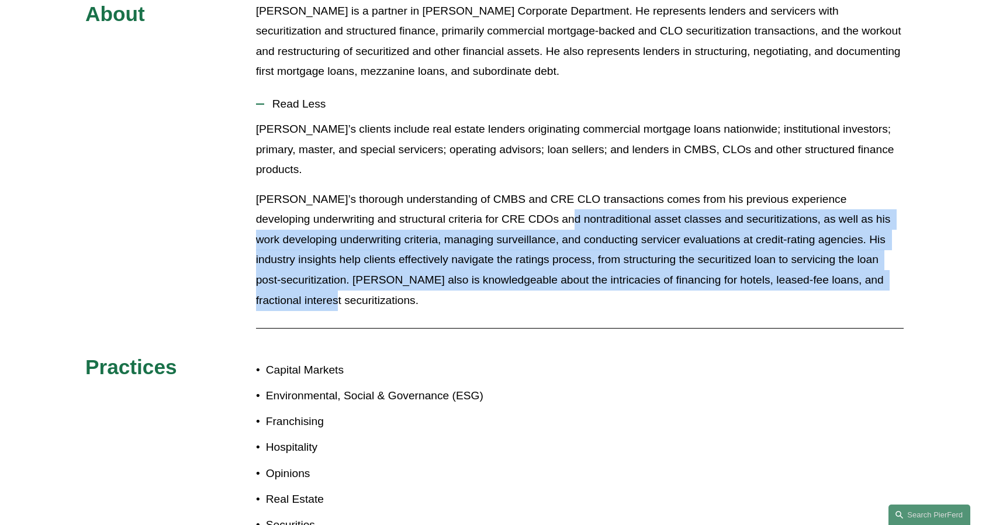
drag, startPoint x: 498, startPoint y: 197, endPoint x: 928, endPoint y: 260, distance: 434.0
click at [928, 260] on div "About Troy Doll is a partner in Pierson Ferdinand’s Corporate Department. He re…" at bounding box center [494, 274] width 989 height 547
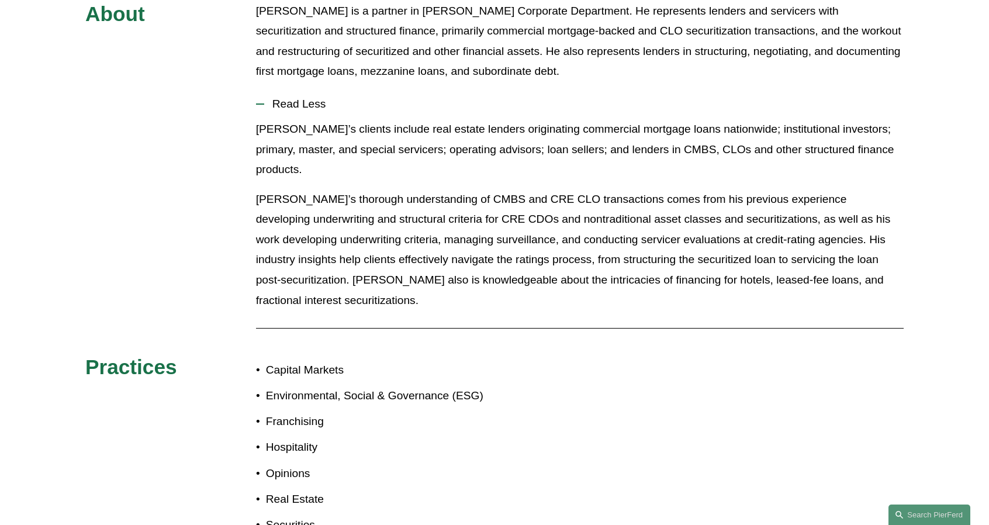
click at [359, 319] on div at bounding box center [579, 328] width 647 height 18
click at [653, 265] on p "Troy’s thorough understanding of CMBS and CRE CLO transactions comes from his p…" at bounding box center [579, 249] width 647 height 121
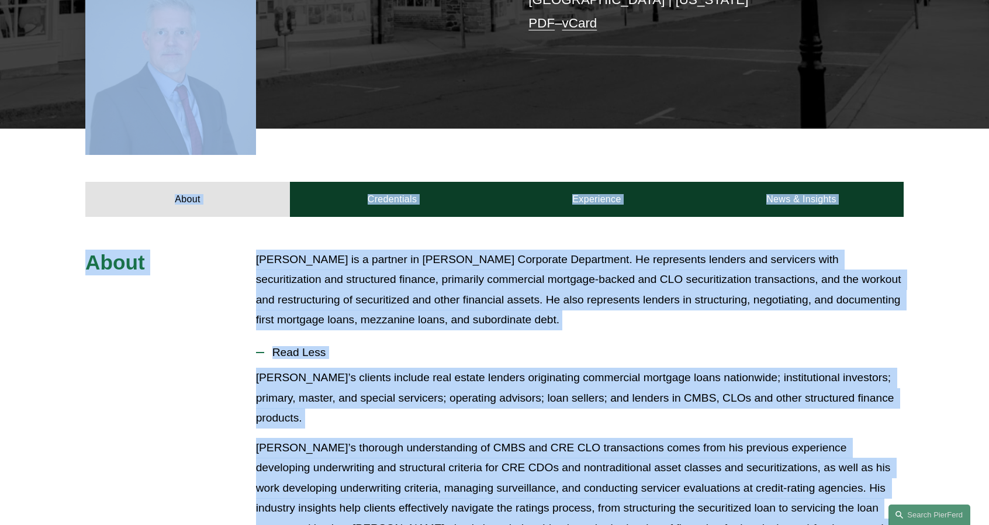
scroll to position [292, 0]
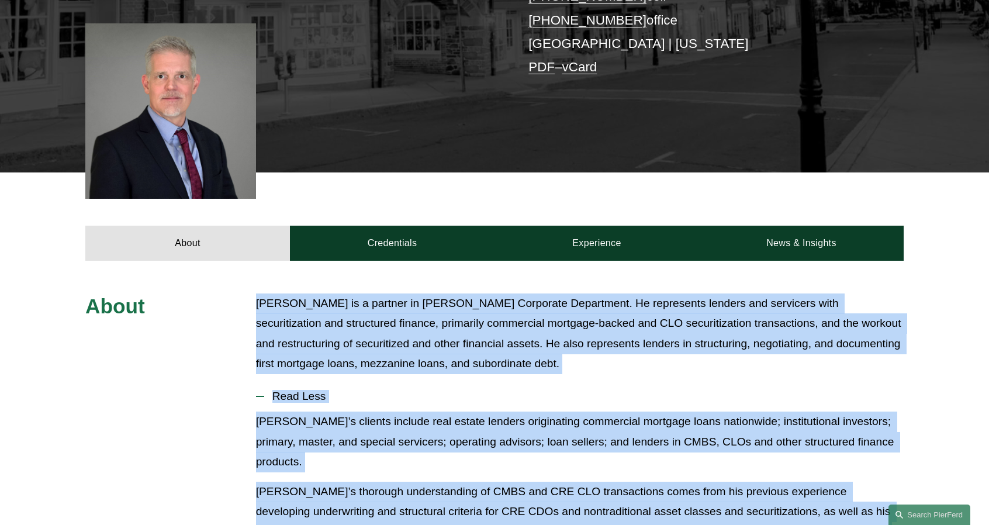
drag, startPoint x: 847, startPoint y: 263, endPoint x: 252, endPoint y: 300, distance: 595.9
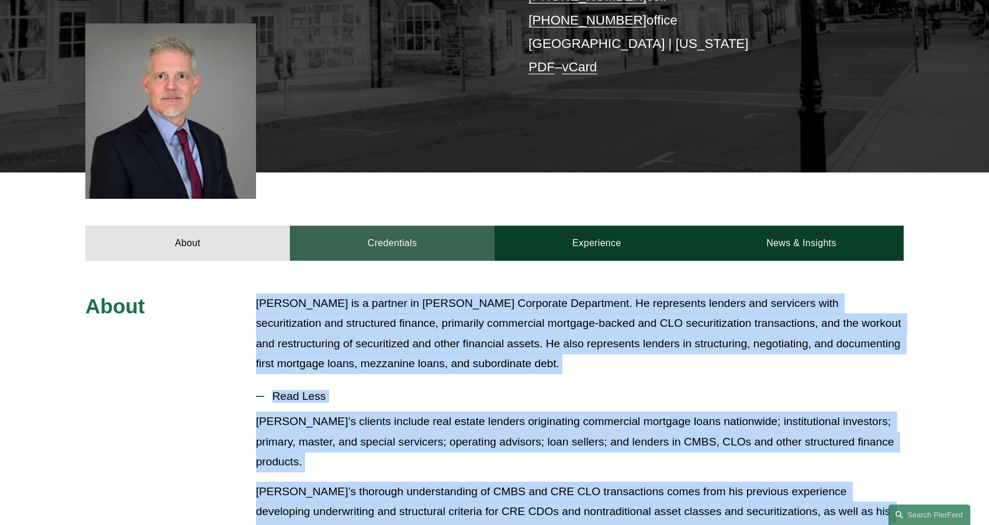
click at [382, 233] on link "Credentials" at bounding box center [392, 243] width 204 height 35
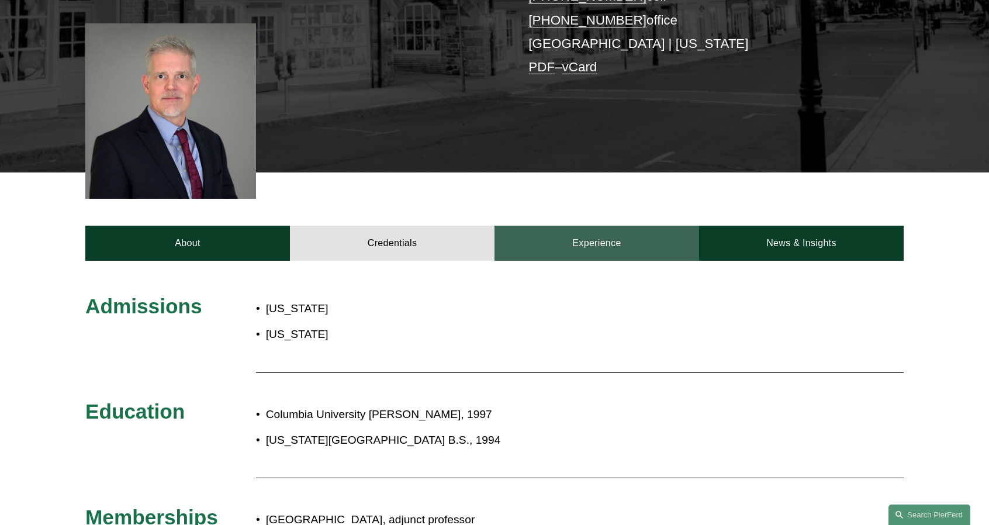
click at [573, 258] on link "Experience" at bounding box center [596, 243] width 204 height 35
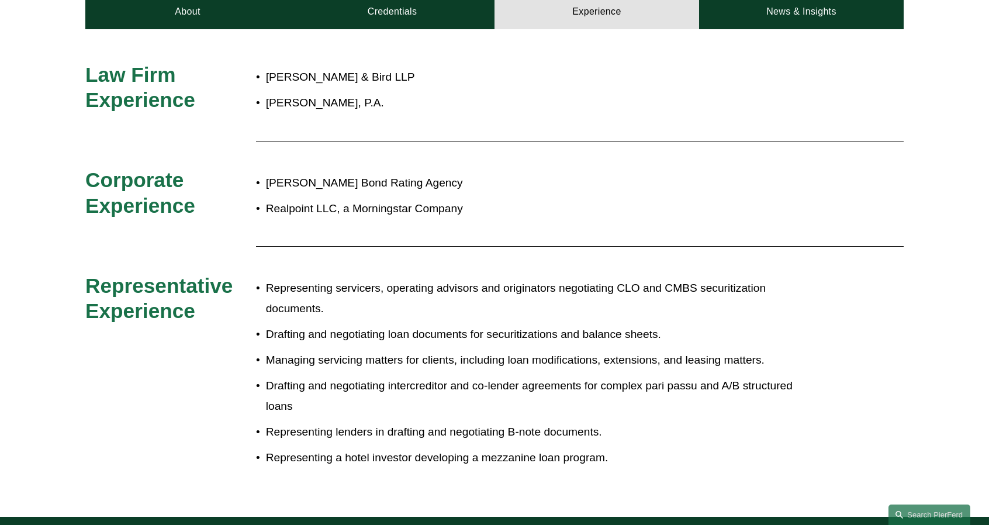
scroll to position [526, 0]
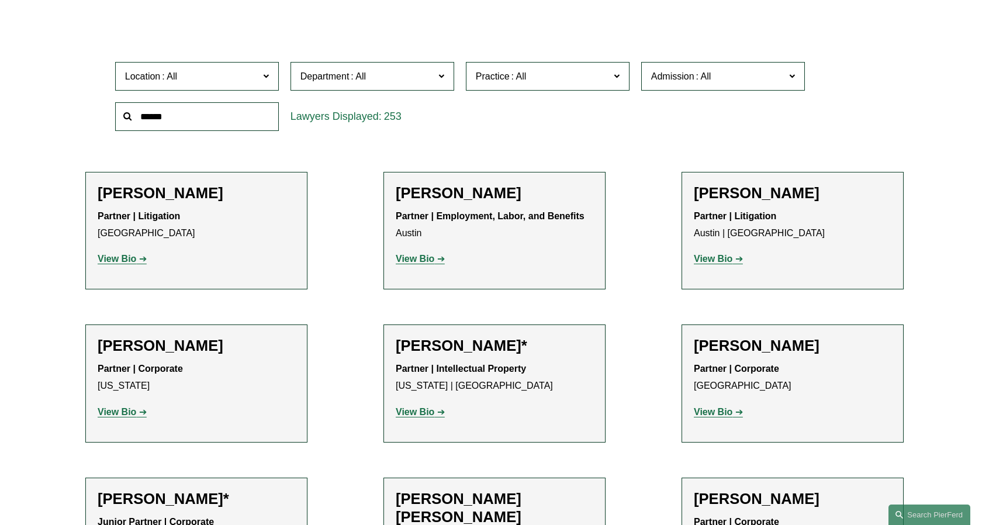
scroll to position [351, 0]
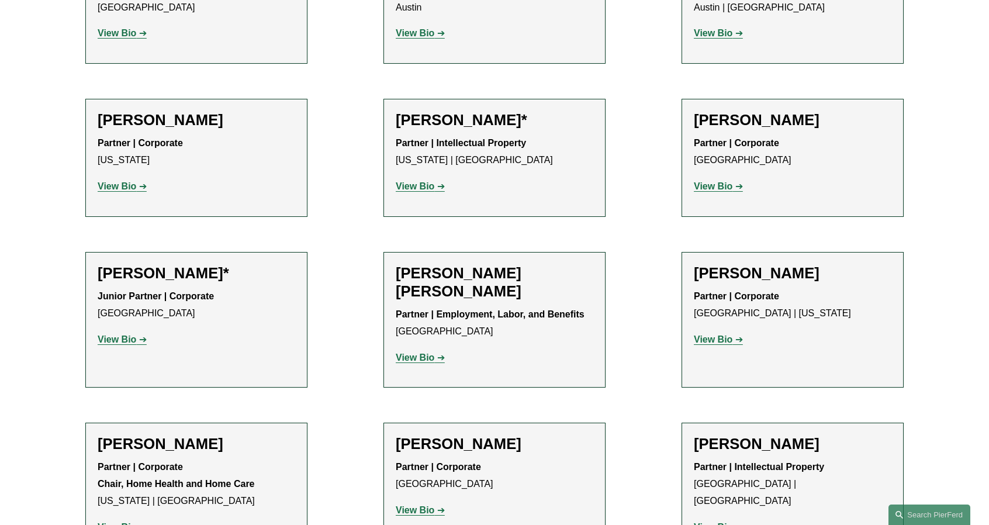
scroll to position [584, 0]
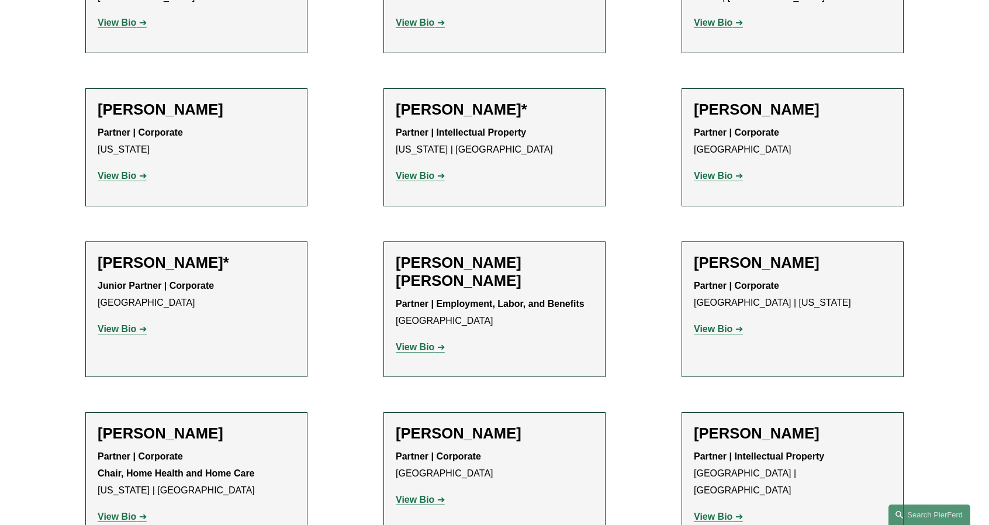
click at [711, 324] on strong "View Bio" at bounding box center [713, 329] width 39 height 10
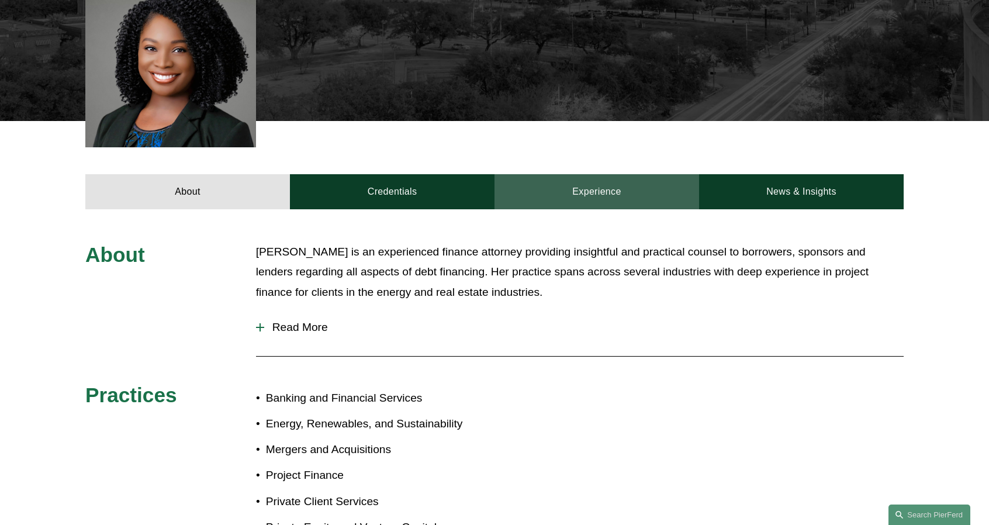
scroll to position [351, 0]
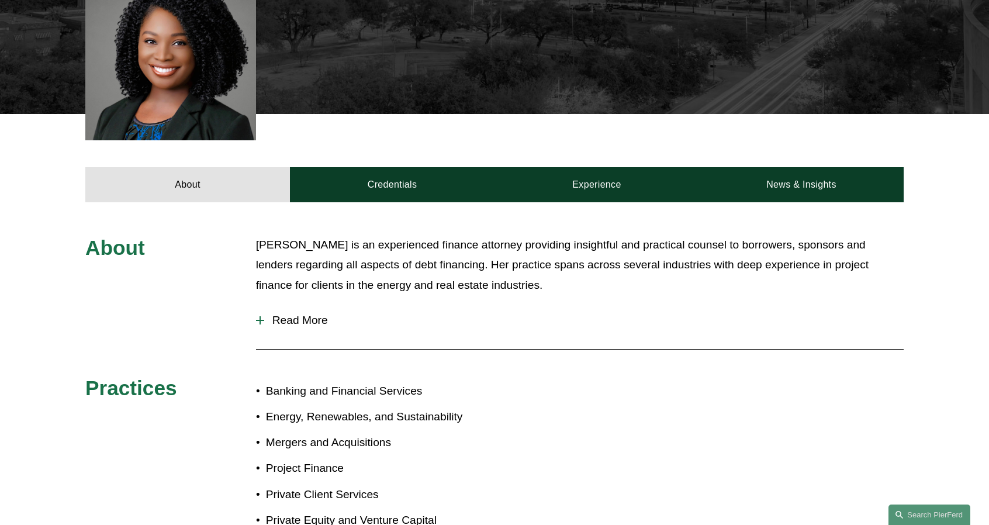
click at [307, 324] on span "Read More" at bounding box center [583, 320] width 639 height 13
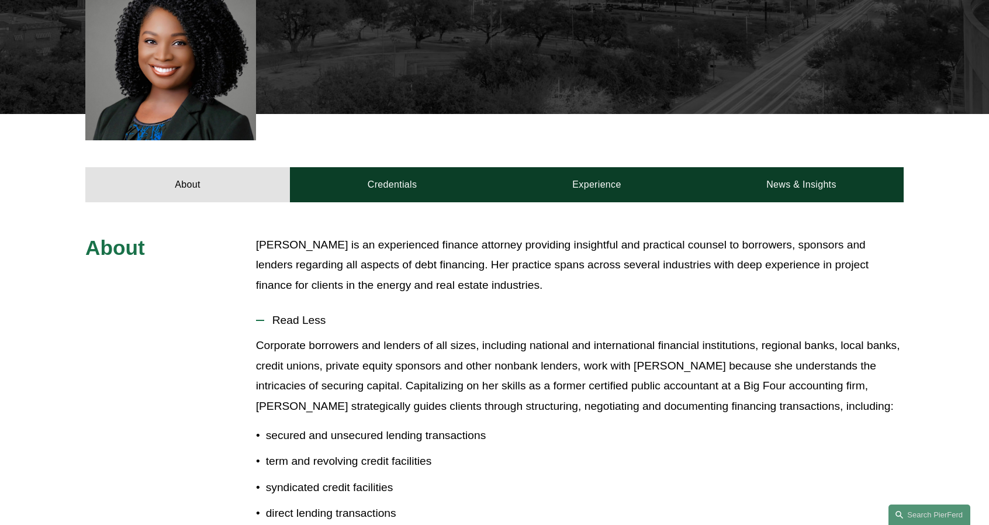
click at [631, 390] on p "Corporate borrowers and lenders of all sizes, including national and internatio…" at bounding box center [579, 375] width 647 height 81
